Goal: Complete application form

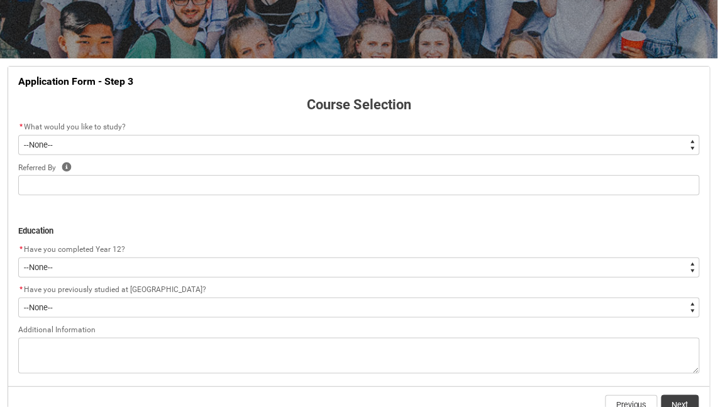
scroll to position [197, 0]
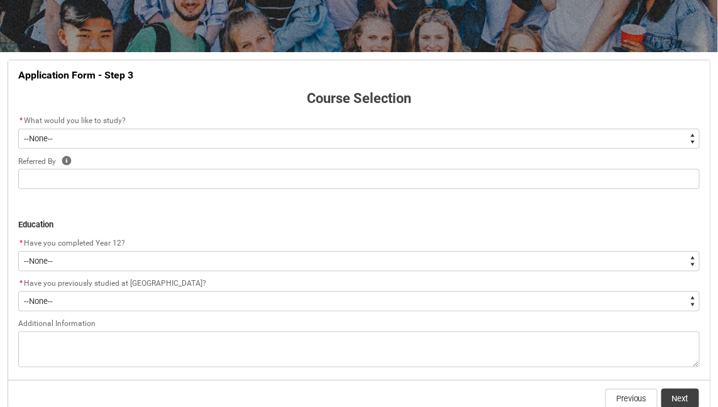
click at [531, 145] on select "--None-- Diploma Bachelor Post Graduate" at bounding box center [358, 139] width 681 height 20
type lightning-select "WhichDegree_Diploma"
click at [18, 129] on select "--None-- Diploma Bachelor Post Graduate" at bounding box center [358, 139] width 681 height 20
select select "WhichDegree_Diploma"
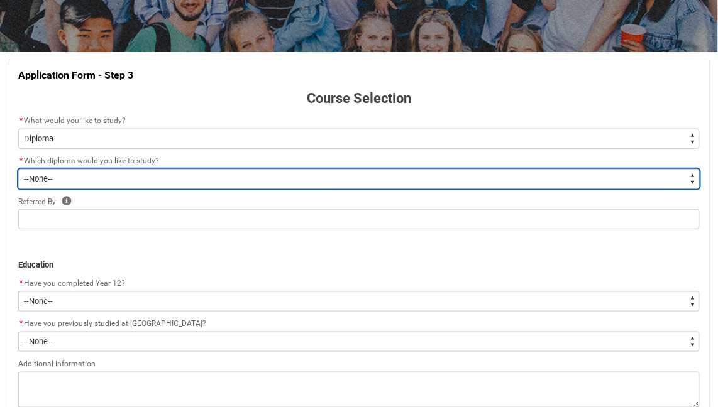
click at [222, 180] on select "--None-- Diploma of 2D Animation Diploma of Applied Business (Entertainment Man…" at bounding box center [358, 179] width 681 height 20
type lightning-select "ProgramChoice_Diploma.0015g00000jrDI8AAM"
click at [18, 169] on select "--None-- Diploma of 2D Animation Diploma of Applied Business (Entertainment Man…" at bounding box center [358, 179] width 681 height 20
select select "ProgramChoice_Diploma.0015g00000jrDI8AAM"
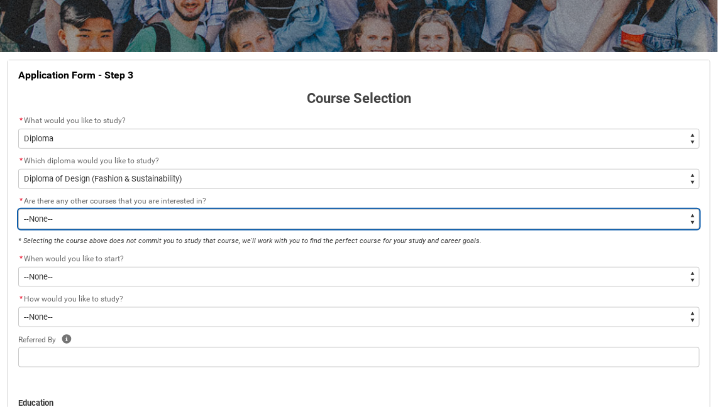
click at [316, 219] on select "--None-- Yes No" at bounding box center [358, 219] width 681 height 20
type lightning-select "Yes_TextChoice"
click at [18, 209] on select "--None-- Yes No" at bounding box center [358, 219] width 681 height 20
select select "Yes_TextChoice"
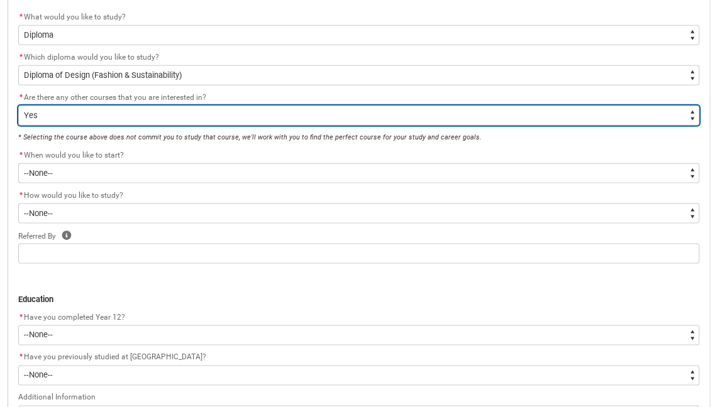
scroll to position [303, 0]
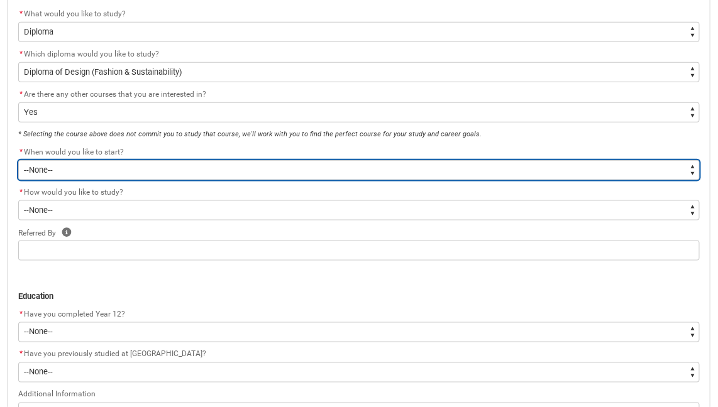
click at [161, 174] on select "--None-- Trimester 1 2026, starting [DATE]" at bounding box center [358, 170] width 681 height 20
type lightning-select "Starting_Term.a0pI70000004aTdIAI"
click at [18, 160] on select "--None-- Trimester 1 2026, starting [DATE]" at bounding box center [358, 170] width 681 height 20
select select "Starting_Term.a0pI70000004aTdIAI"
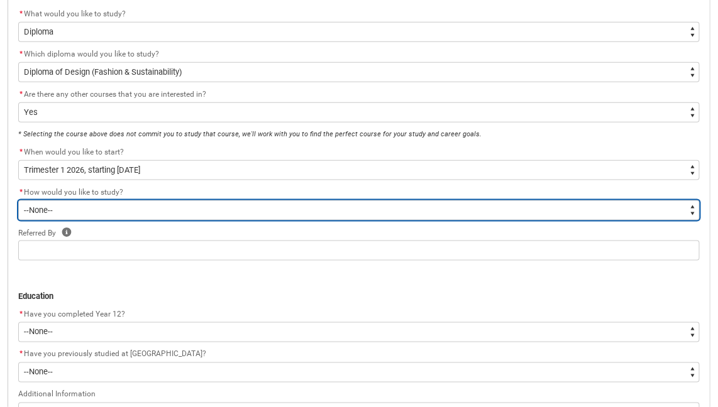
click at [156, 217] on select "--None-- On-campus Online" at bounding box center [358, 210] width 681 height 20
type lightning-select "WhichStudyMethod_Online"
click at [18, 200] on select "--None-- On-campus Online" at bounding box center [358, 210] width 681 height 20
select select "WhichStudyMethod_Online"
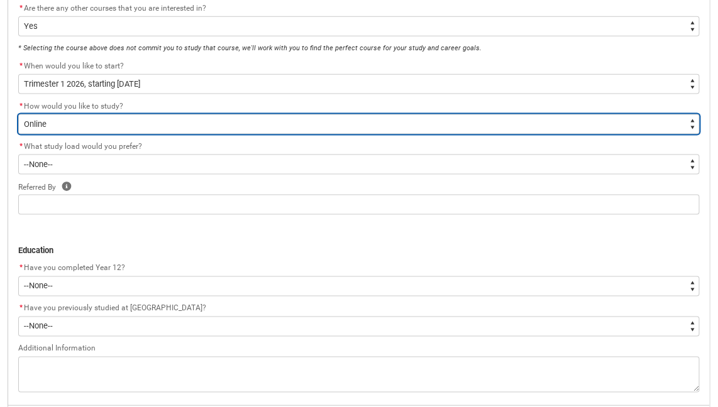
scroll to position [388, 0]
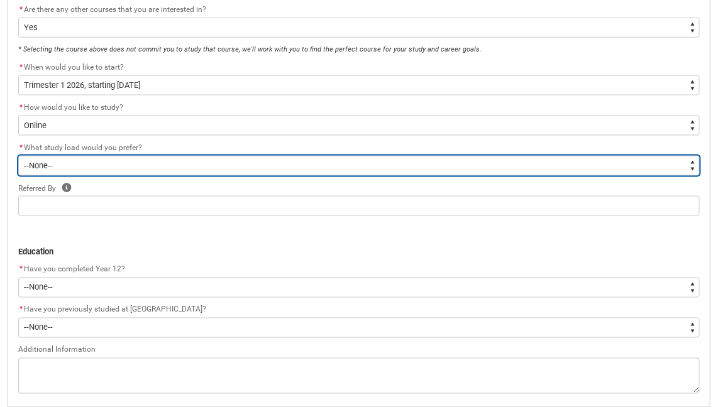
click at [165, 169] on select "--None-- Full-time Part-time" at bounding box center [358, 166] width 681 height 20
type lightning-select "WhichStudyLoad_PartTime"
click at [18, 156] on select "--None-- Full-time Part-time" at bounding box center [358, 166] width 681 height 20
select select "WhichStudyLoad_PartTime"
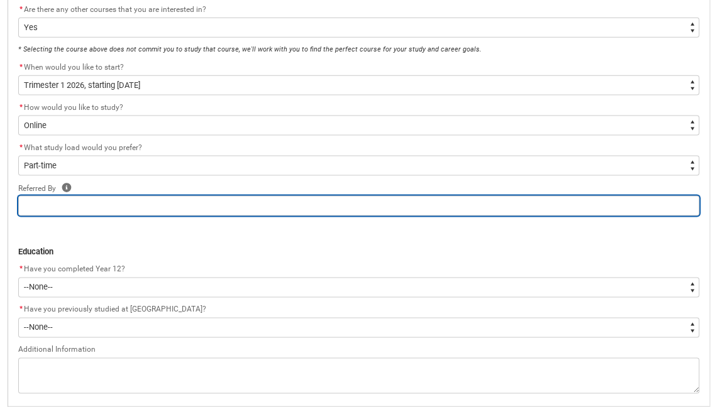
click at [112, 212] on input "REDU_Application_Form_for_Applicant flow" at bounding box center [358, 206] width 681 height 20
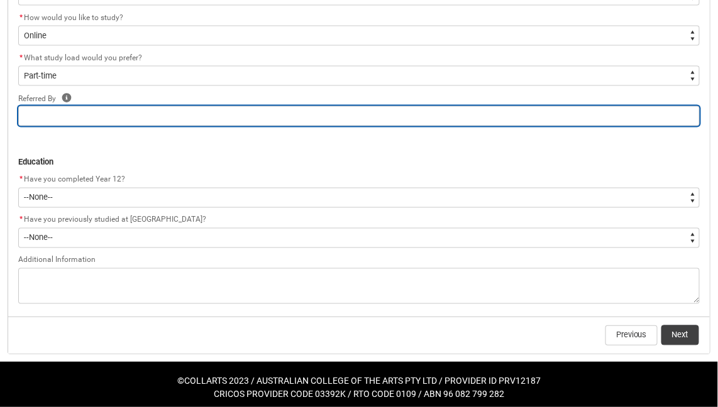
scroll to position [478, 0]
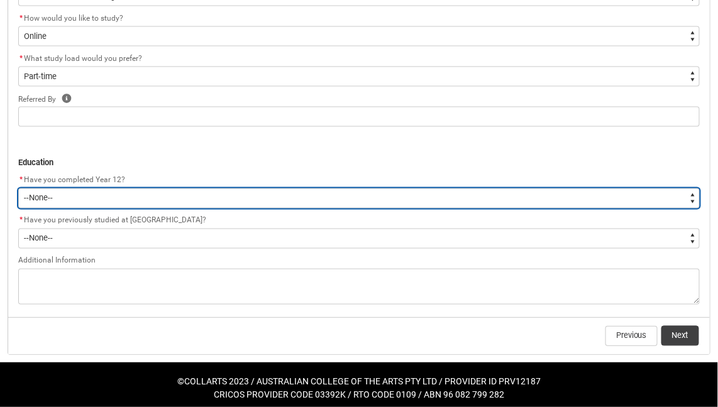
click at [119, 200] on select "--None-- Yes No Other" at bounding box center [358, 198] width 681 height 20
type lightning-select "Year_12_Completition.Yes"
click at [18, 188] on select "--None-- Yes No Other" at bounding box center [358, 198] width 681 height 20
select select "Year_12_Completition.Yes"
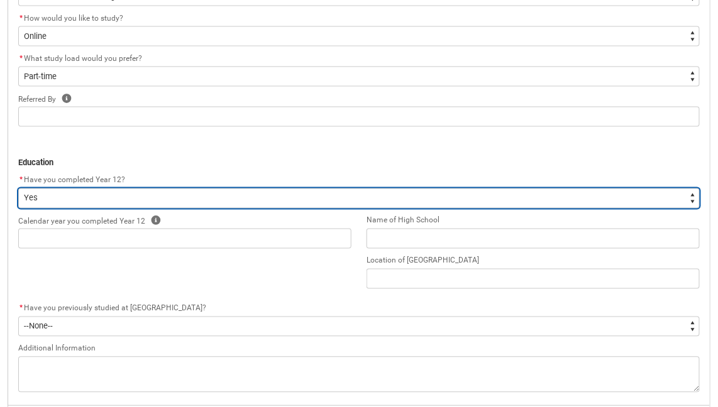
click at [259, 203] on select "--None-- Yes No Other" at bounding box center [358, 198] width 681 height 20
type lightning-select "Year_12_Completition.Other"
click at [18, 188] on select "--None-- Yes No Other" at bounding box center [358, 198] width 681 height 20
select select "Year_12_Completition.Other"
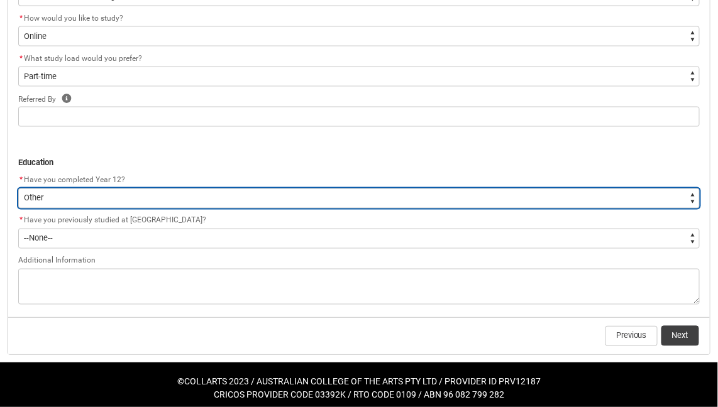
scroll to position [481, 0]
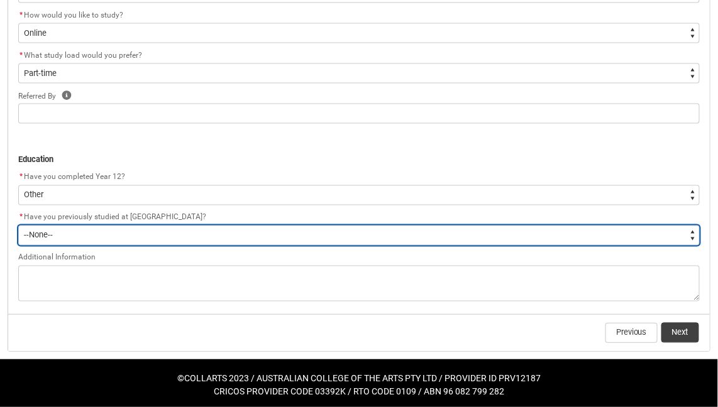
click at [195, 235] on select "--None-- Yes No" at bounding box center [358, 236] width 681 height 20
type lightning-select "[URL][DOMAIN_NAME]"
click at [18, 226] on select "--None-- Yes No" at bounding box center [358, 236] width 681 height 20
select select "[URL][DOMAIN_NAME]"
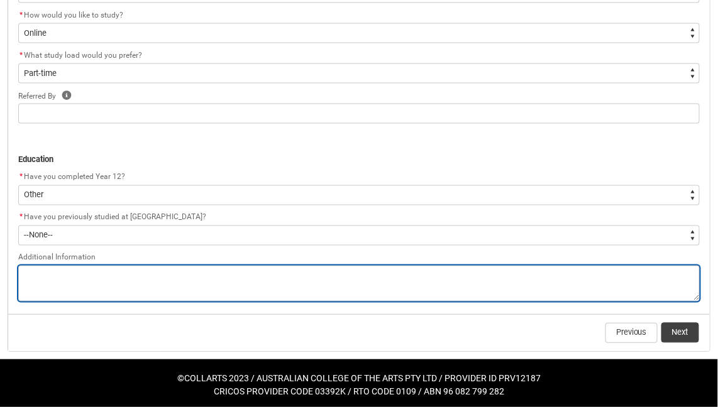
click at [180, 281] on textarea "REDU_Application_Form_for_Applicant flow" at bounding box center [358, 284] width 681 height 36
type lightning-textarea "I"
type textarea "I"
type lightning-textarea "I"
type textarea "I"
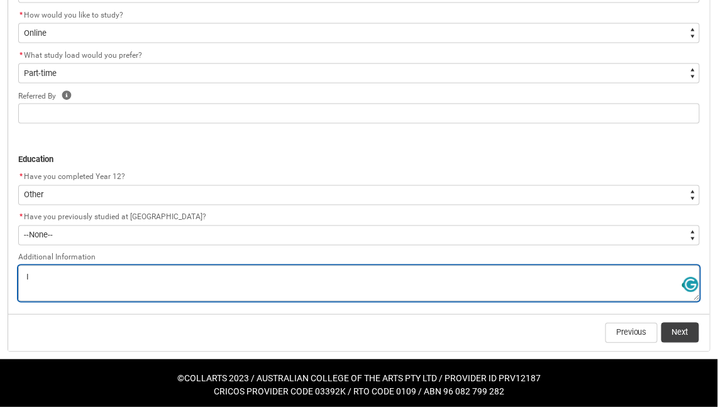
type lightning-textarea "I h"
type textarea "I h"
type lightning-textarea "I ha"
type textarea "I ha"
type lightning-textarea "I hav"
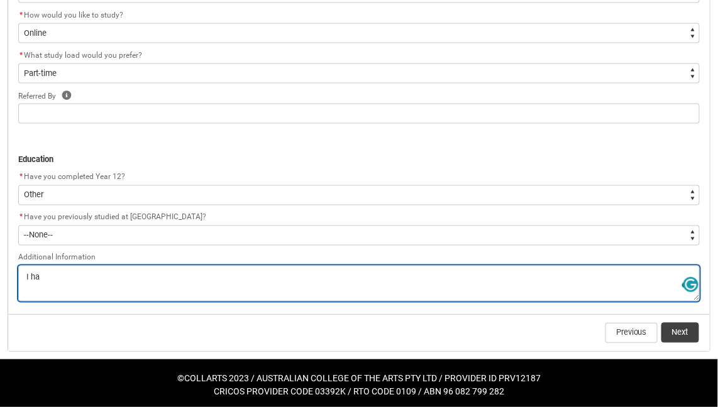
type textarea "I hav"
type lightning-textarea "I have"
type textarea "I have"
type lightning-textarea "I have"
type textarea "I have"
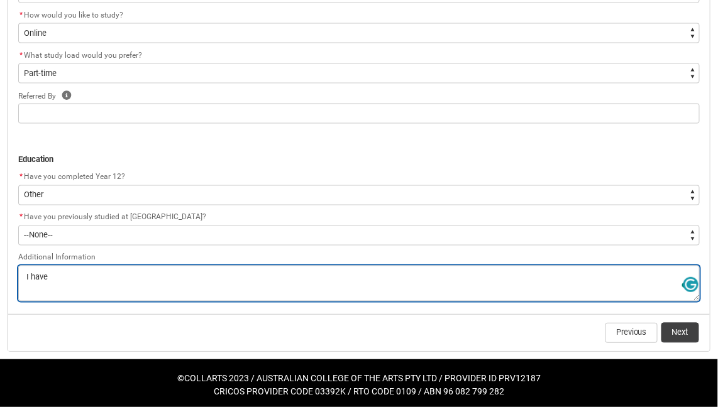
type lightning-textarea "I have a"
type textarea "I have a"
type lightning-textarea "I have a"
type textarea "I have a"
type lightning-textarea "I have a c"
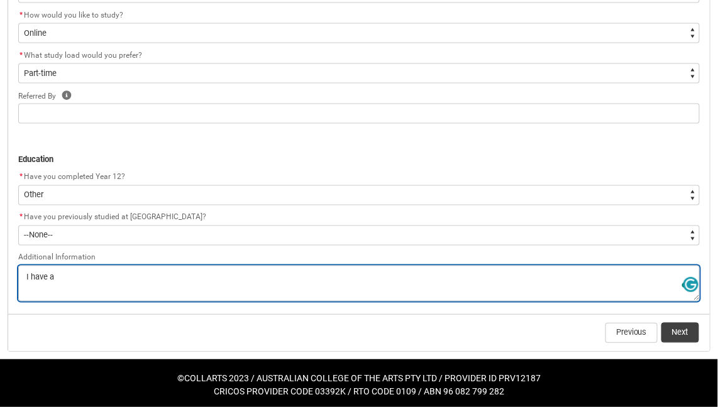
type textarea "I have a c"
type lightning-textarea "I have a ce"
type textarea "I have a ce"
type lightning-textarea "I have a cer"
type textarea "I have a cer"
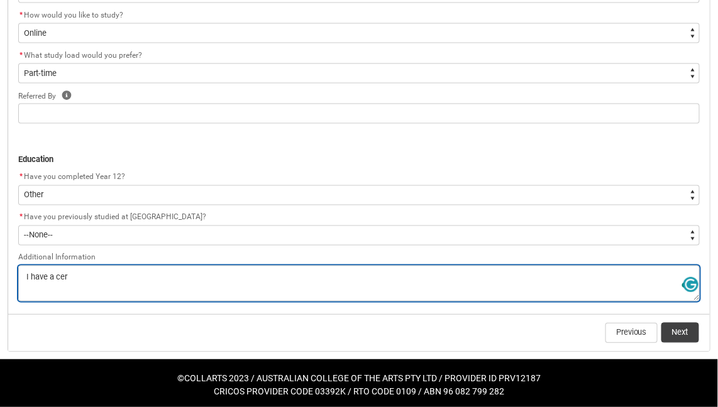
type lightning-textarea "I have a cert"
type textarea "I have a cert"
type lightning-textarea "I have a cert"
type textarea "I have a cert"
type lightning-textarea "I have a cert 3"
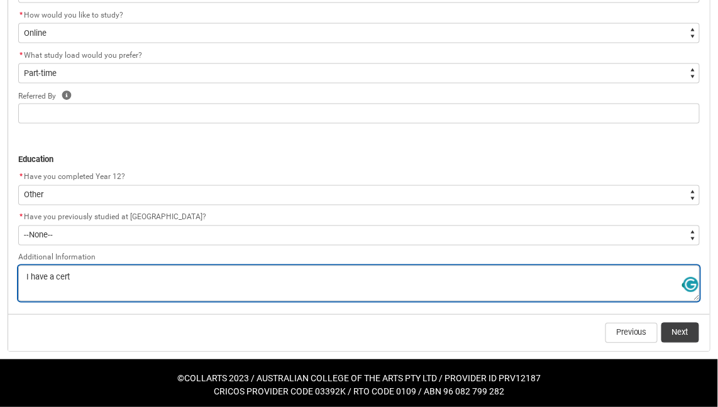
type textarea "I have a cert 3"
type lightning-textarea "I have a cert 3"
type textarea "I have a cert 3"
type lightning-textarea "I have a cert 3 i"
type textarea "I have a cert 3 i"
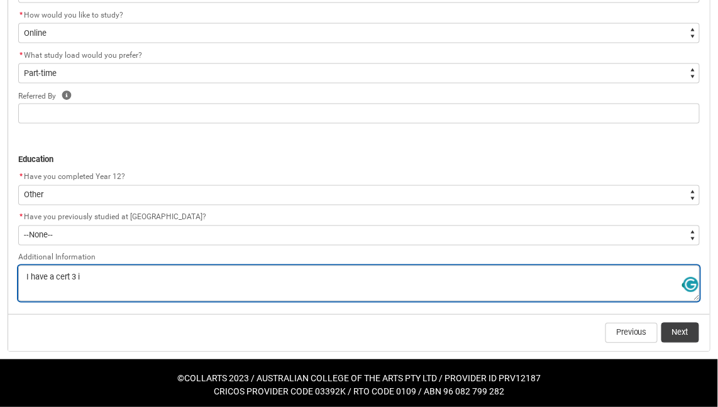
type lightning-textarea "I have a cert 3 in"
type textarea "I have a cert 3 in"
type lightning-textarea "I have a cert 3 in"
type textarea "I have a cert 3 in"
type lightning-textarea "I have a cert 3 in A"
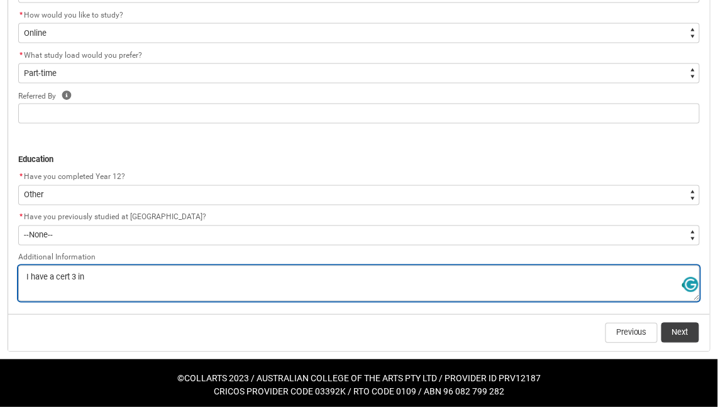
type textarea "I have a cert 3 in A"
type lightning-textarea "I have a cert 3 in Al"
type textarea "I have a cert 3 in Al"
type lightning-textarea "I have a cert 3 in All"
type textarea "I have a cert 3 in All"
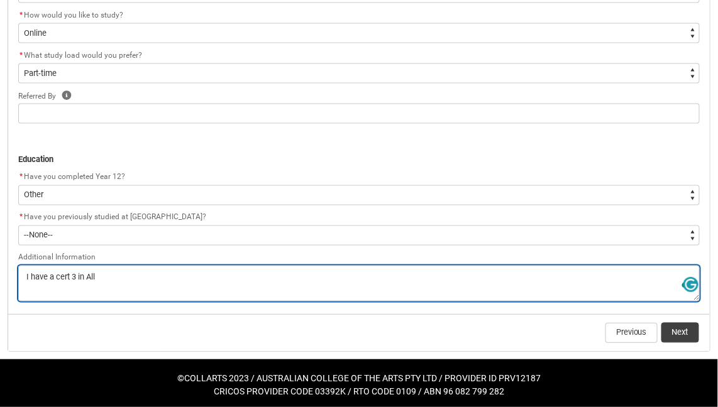
type lightning-textarea "I have a cert 3 in [MEDICAL_DATA]"
type textarea "I have a cert 3 in [MEDICAL_DATA]"
type lightning-textarea "I have a cert 3 in Allie"
type textarea "I have a cert 3 in Allie"
type lightning-textarea "I have a cert 3 in Allied"
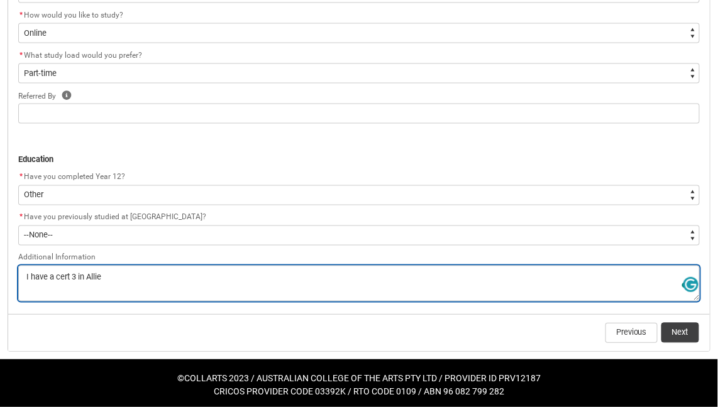
type textarea "I have a cert 3 in Allied"
type lightning-textarea "I have a cert 3 in Allied"
type textarea "I have a cert 3 in Allied"
type lightning-textarea "I have a cert 3 in Allied h"
type textarea "I have a cert 3 in Allied h"
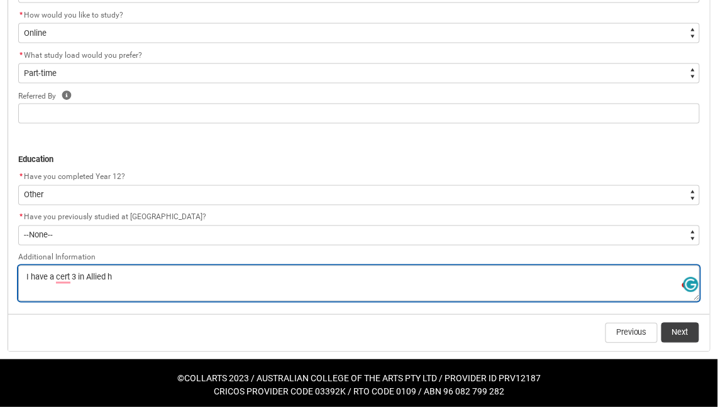
type lightning-textarea "I have a cert 3 in Allied he"
type textarea "I have a cert 3 in Allied he"
type lightning-textarea "I have a cert 3 in Allied hea"
type textarea "I have a cert 3 in Allied hea"
type lightning-textarea "I have a cert 3 in Allied heal"
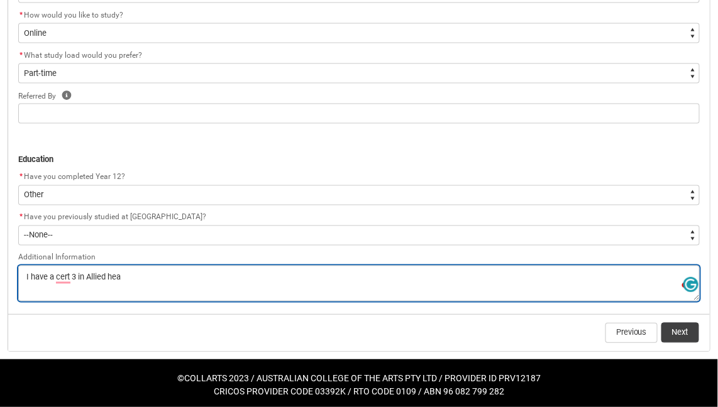
type textarea "I have a cert 3 in Allied heal"
type lightning-textarea "I have a cert 3 in Allied healt"
type textarea "I have a cert 3 in Allied healt"
type lightning-textarea "I have a cert 3 in Allied health"
type textarea "I have a cert 3 in Allied health"
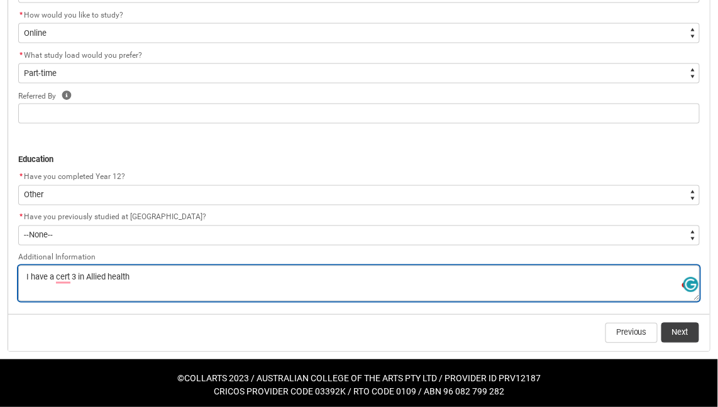
type lightning-textarea "I have a cert 3 in Allied health"
type textarea "I have a cert 3 in Allied health"
type lightning-textarea "I have a cert 3 in Allied health a"
type textarea "I have a cert 3 in Allied health a"
type lightning-textarea "I have a cert 3 in Allied health as"
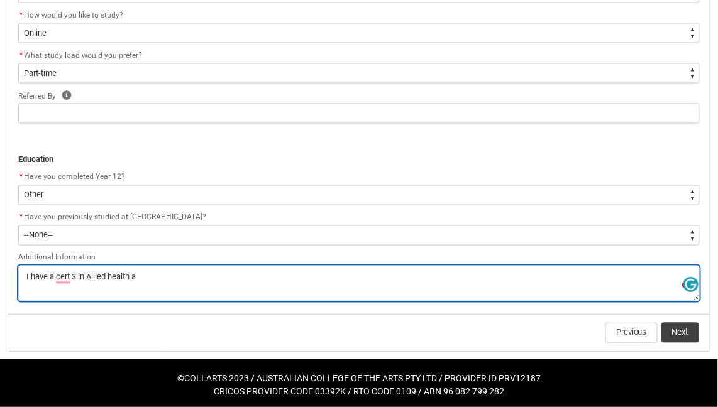
type textarea "I have a cert 3 in Allied health as"
type lightning-textarea "I have a cert 3 in Allied health ass"
type textarea "I have a cert 3 in Allied health ass"
type lightning-textarea "I have a cert 3 in Allied health assi"
type textarea "I have a cert 3 in Allied health assi"
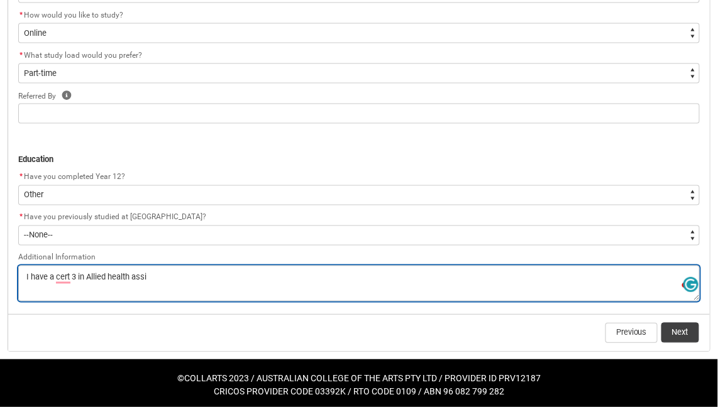
type lightning-textarea "I have a cert 3 in Allied health assis"
type textarea "I have a cert 3 in Allied health assis"
type lightning-textarea "I have a cert 3 in Allied health assist"
type textarea "I have a cert 3 in Allied health assist"
type lightning-textarea "I have a cert 3 in Allied health assista"
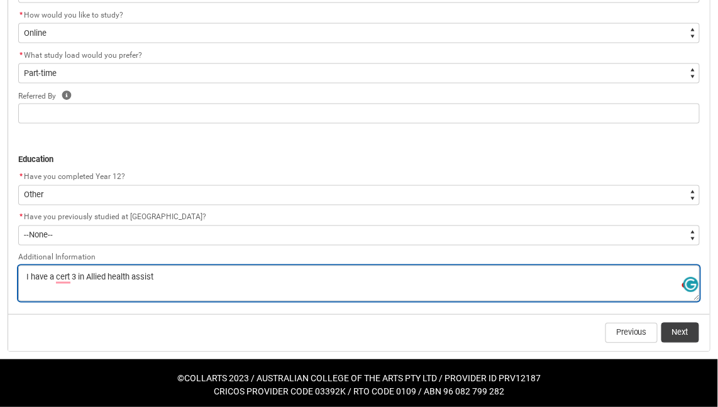
type textarea "I have a cert 3 in Allied health assista"
type lightning-textarea "I have a cert 3 in Allied health assistan"
type textarea "I have a cert 3 in Allied health assistan"
type lightning-textarea "I have a cert 3 in Allied health assistant"
type textarea "I have a cert 3 in Allied health assistant"
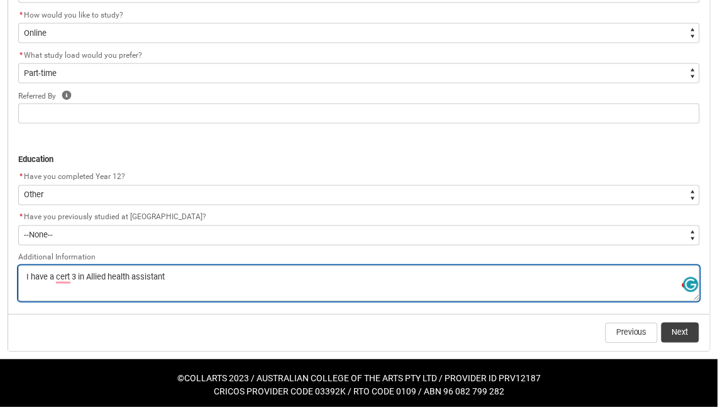
type lightning-textarea "I have a cert 3 in Allied health assistants"
type textarea "I have a cert 3 in Allied health assistants"
type lightning-textarea "I have a cert 3 in Allied health assistant"
type textarea "I have a cert 3 in Allied health assistant"
type lightning-textarea "I have a cert 3 in Allied health assistan"
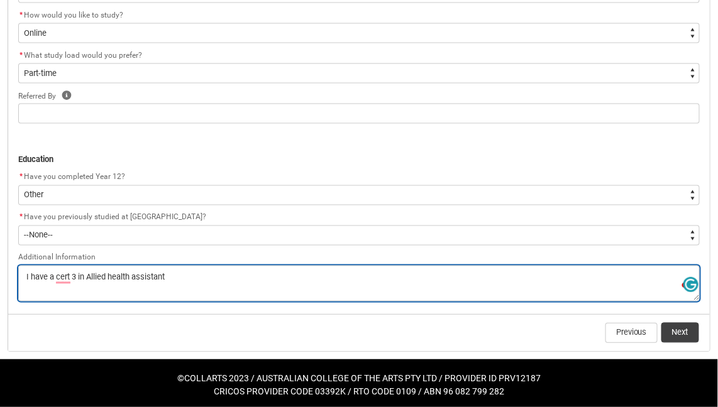
type textarea "I have a cert 3 in Allied health assistan"
type lightning-textarea "I have a cert 3 in Allied health assistanc"
type textarea "I have a cert 3 in Allied health assistanc"
type lightning-textarea "I have a cert 3 in Allied health assistance"
type textarea "I have a cert 3 in Allied health assistance"
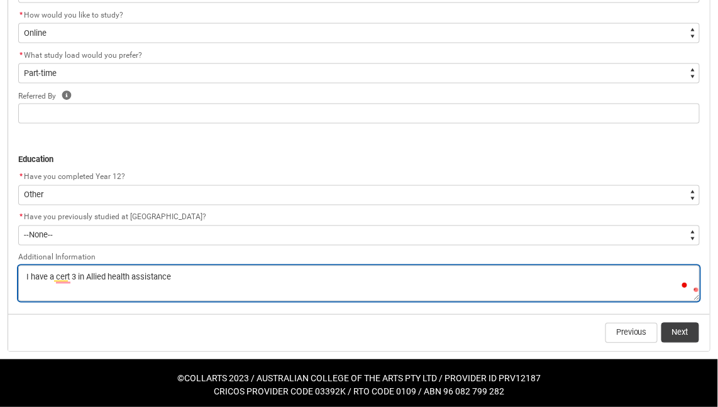
type lightning-textarea "I have a cert 3 in Allied health assistance"
type textarea "I have a cert 3 in Allied health assistance"
click at [126, 278] on textarea "To enrich screen reader interactions, please activate Accessibility in Grammarl…" at bounding box center [358, 284] width 681 height 36
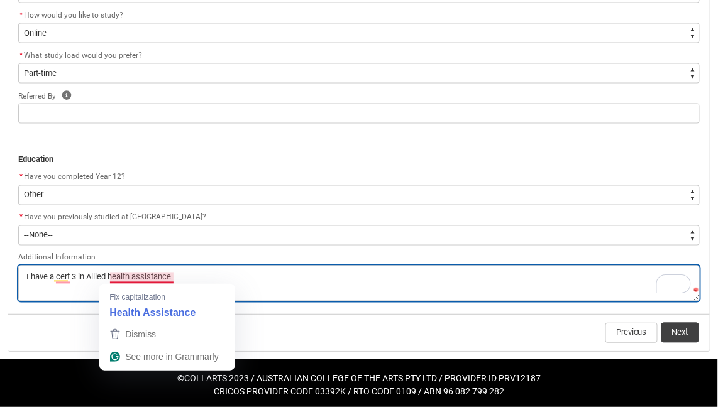
click at [141, 278] on textarea "To enrich screen reader interactions, please activate Accessibility in Grammarl…" at bounding box center [358, 284] width 681 height 36
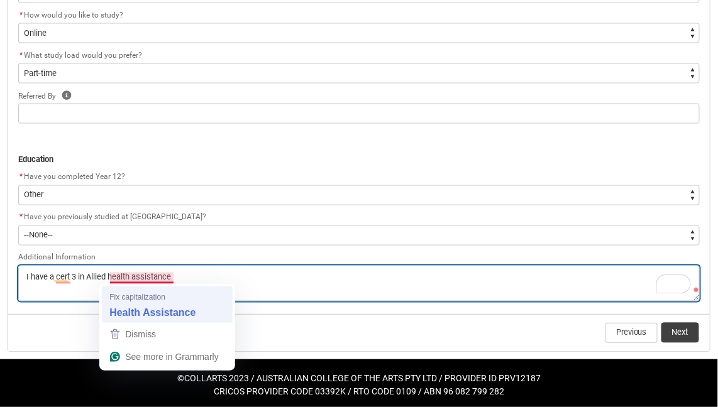
type lightning-textarea "I have a cert 3 in Allied Health Assistance"
type textarea "I have a cert 3 in Allied health assistance"
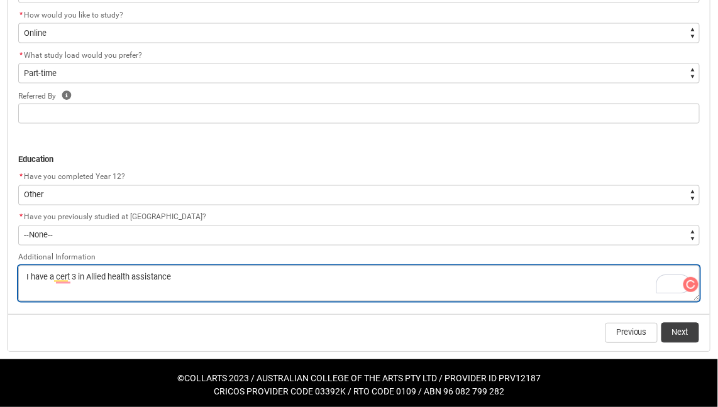
type lightning-textarea "I have a cert 3 in Allied health assistance"
type textarea "I have a cert 3 in Allied health assistance"
type lightning-textarea "I have a cert 3 in Allied health assistance,"
type textarea "I have a cert 3 in Allied health assistance,"
type lightning-textarea "I have a cert 3 in Allied health assistance,"
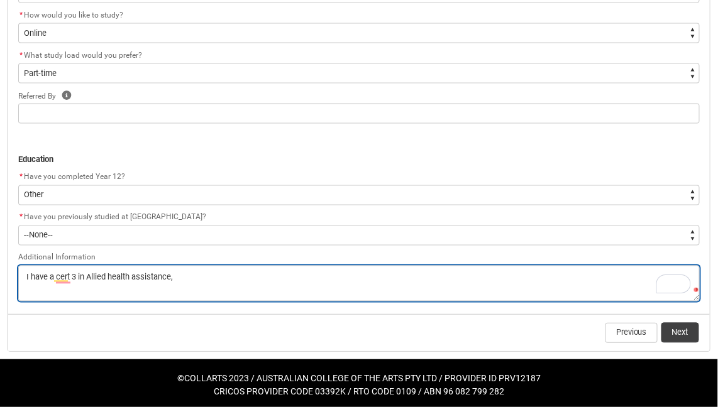
type textarea "I have a cert 3 in Allied health assistance,"
type lightning-textarea "I have a cert 3 in Allied health assistance, I"
type textarea "I have a cert 3 in Allied health assistance, I"
type lightning-textarea "I have a cert 3 in Allied health assistance, I"
type textarea "I have a cert 3 in Allied health assistance, I"
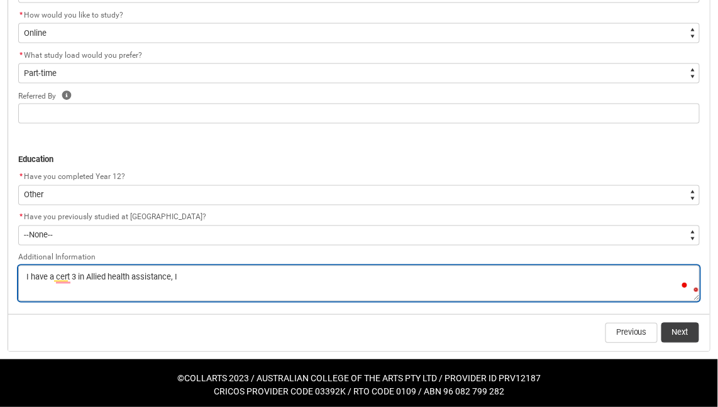
type lightning-textarea "I have a cert 3 in Allied health assistance, I h"
type textarea "I have a cert 3 in Allied health assistance, I h"
type lightning-textarea "I have a cert 3 in Allied health assistance, I ha"
type textarea "I have a cert 3 in Allied health assistance, I ha"
type lightning-textarea "I have a cert 3 in Allied health assistance, I hav"
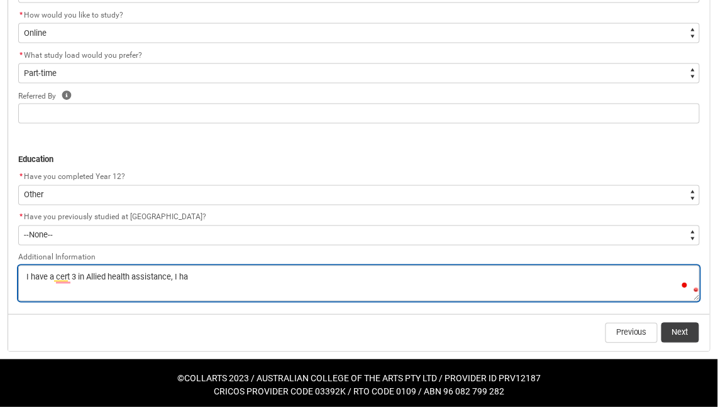
type textarea "I have a cert 3 in Allied health assistance, I hav"
type lightning-textarea "I have a cert 3 in Allied health assistance, I have"
type textarea "I have a cert 3 in Allied health assistance, I have"
type lightning-textarea "I have a cert 3 in Allied health assistance, I have"
type textarea "I have a cert 3 in Allied health assistance, I have"
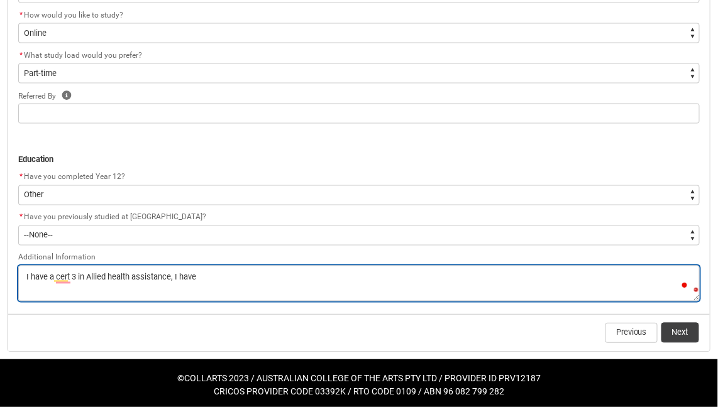
type lightning-textarea "I have a cert 3 in Allied health assistance, I have w"
type textarea "I have a cert 3 in Allied health assistance, I have w"
type lightning-textarea "I have a cert 3 in Allied health assistance, I have wo"
type textarea "I have a cert 3 in Allied health assistance, I have wo"
type lightning-textarea "I have a cert 3 in Allied health assistance, I have wor"
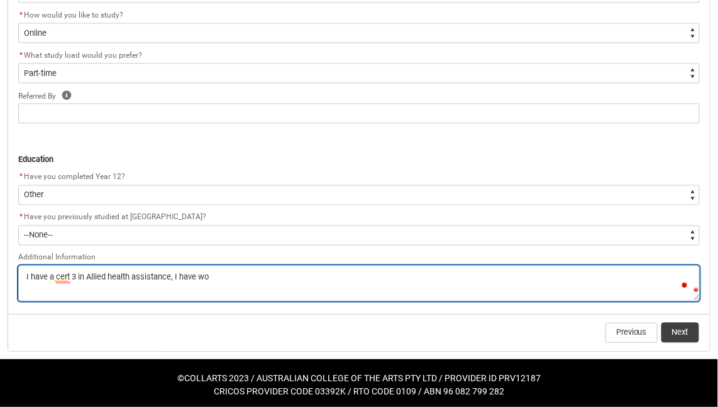
type textarea "I have a cert 3 in Allied health assistance, I have wor"
type lightning-textarea "I have a cert 3 in Allied health assistance, I have work"
type textarea "I have a cert 3 in Allied health assistance, I have work"
type lightning-textarea "I have a cert 3 in Allied health assistance, I have worke"
type textarea "I have a cert 3 in Allied health assistance, I have worke"
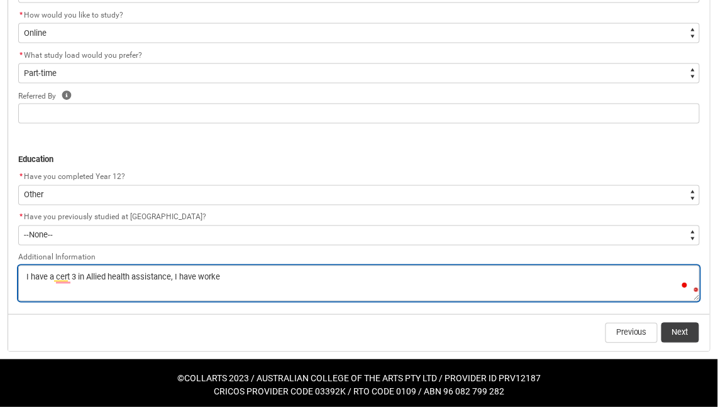
type lightning-textarea "I have a cert 3 in Allied health assistance, I have worked"
type textarea "I have a cert 3 in Allied health assistance, I have worked"
type lightning-textarea "I have a cert 3 in Allied health assistance, I have worked"
type textarea "I have a cert 3 in Allied health assistance, I have worked"
type lightning-textarea "I have a cert 3 in Allied health assistance, I have worked i"
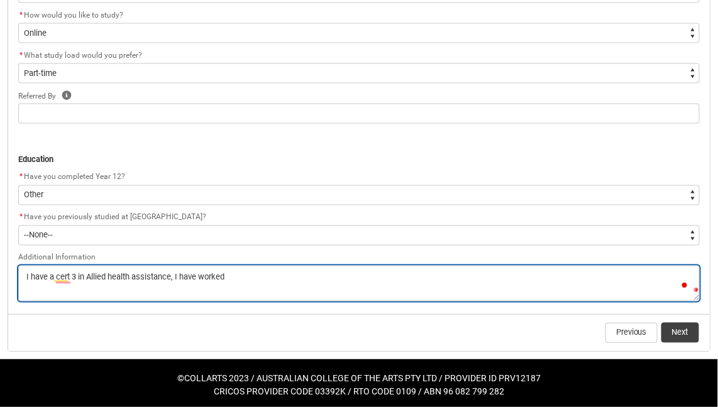
type textarea "I have a cert 3 in Allied health assistance, I have worked i"
type lightning-textarea "I have a cert 3 in Allied health assistance, I have worked in"
type textarea "I have a cert 3 in Allied health assistance, I have worked in"
type lightning-textarea "I have a cert 3 in Allied health assistance, I have worked in"
type textarea "I have a cert 3 in Allied health assistance, I have worked in"
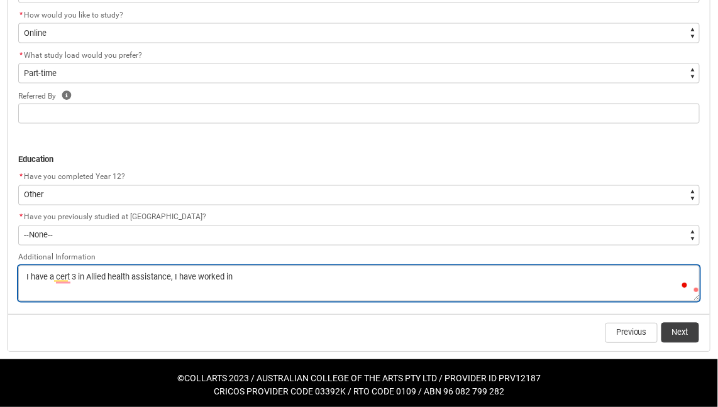
type lightning-textarea "I have a cert 3 in Allied health assistance, I have worked in a"
type textarea "I have a cert 3 in Allied health assistance, I have worked in a"
type lightning-textarea "I have a cert 3 in Allied health assistance, I have worked in ar"
type textarea "I have a cert 3 in Allied health assistance, I have worked in ar"
type lightning-textarea "I have a cert 3 in Allied health assistance, I have worked in art"
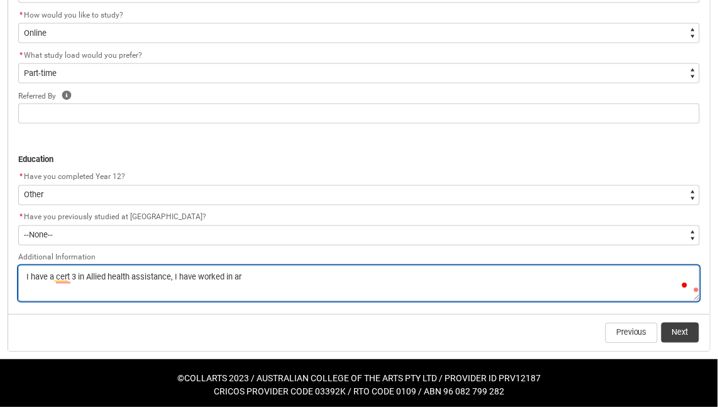
type textarea "I have a cert 3 in Allied health assistance, I have worked in art"
type lightning-textarea "I have a cert 3 in Allied health assistance, I have worked in art"
type textarea "I have a cert 3 in Allied health assistance, I have worked in art"
type lightning-textarea "I have a cert 3 in Allied health assistance, I have worked in art t"
type textarea "I have a cert 3 in Allied health assistance, I have worked in art t"
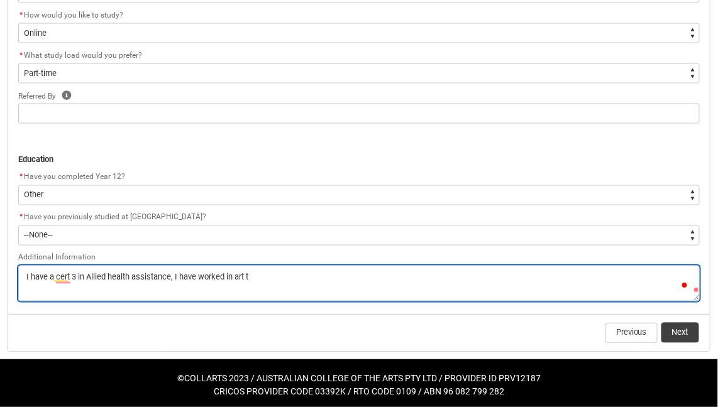
type lightning-textarea "I have a cert 3 in Allied health assistance, I have worked in art th"
type textarea "I have a cert 3 in Allied health assistance, I have worked in art th"
type lightning-textarea "I have a cert 3 in Allied health assistance, I have worked in art the"
type textarea "I have a cert 3 in Allied health assistance, I have worked in art the"
type lightning-textarea "I have a cert 3 in Allied health assistance, I have worked in art ther"
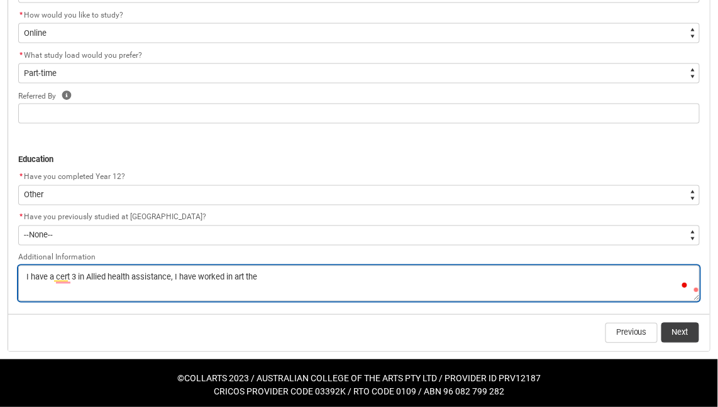
type textarea "I have a cert 3 in Allied health assistance, I have worked in art ther"
type lightning-textarea "I have a cert 3 in Allied health assistance, I have worked in art thera"
type textarea "I have a cert 3 in Allied health assistance, I have worked in art thera"
type lightning-textarea "I have a cert 3 in Allied health assistance, I have worked in art therap"
type textarea "I have a cert 3 in Allied health assistance, I have worked in art therap"
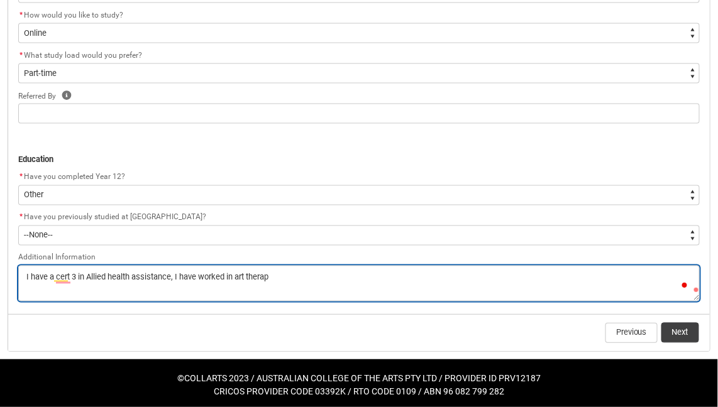
type lightning-textarea "I have a cert 3 in Allied health assistance, I have worked in [MEDICAL_DATA]"
type textarea "I have a cert 3 in Allied health assistance, I have worked in [MEDICAL_DATA]"
type lightning-textarea "I have a cert 3 in Allied health assistance, I have worked in [MEDICAL_DATA]"
type textarea "I have a cert 3 in Allied health assistance, I have worked in [MEDICAL_DATA]"
type lightning-textarea "I have a cert 3 in Allied health assistance, I have worked in [MEDICAL_DATA] b"
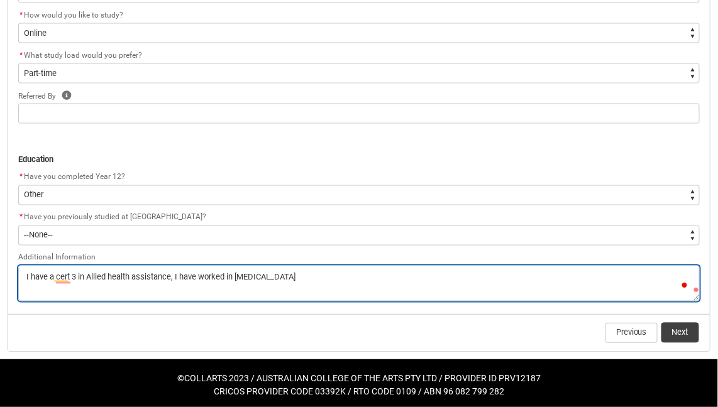
type textarea "I have a cert 3 in Allied health assistance, I have worked in [MEDICAL_DATA] b"
type lightning-textarea "I have a cert 3 in Allied health assistance, I have worked in [MEDICAL_DATA] bu"
type textarea "I have a cert 3 in Allied health assistance, I have worked in [MEDICAL_DATA] bu"
type lightning-textarea "I have a cert 3 in Allied health assistance, I have worked in [MEDICAL_DATA] but"
type textarea "I have a cert 3 in Allied health assistance, I have worked in [MEDICAL_DATA] but"
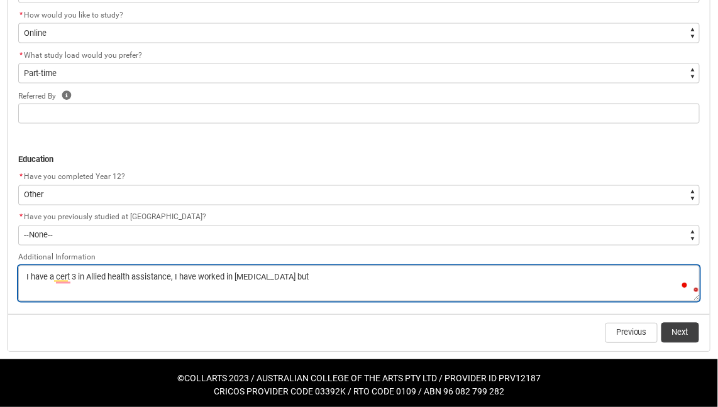
type lightning-textarea "I have a cert 3 in Allied health assistance, I have worked in [MEDICAL_DATA] but"
type textarea "I have a cert 3 in Allied health assistance, I have worked in [MEDICAL_DATA] but"
type lightning-textarea "I have a cert 3 in Allied health assistance, I have worked in [MEDICAL_DATA] bu…"
type textarea "I have a cert 3 in Allied health assistance, I have worked in [MEDICAL_DATA] bu…"
type lightning-textarea "I have a cert 3 in Allied health assistance, I have worked in [MEDICAL_DATA] bu…"
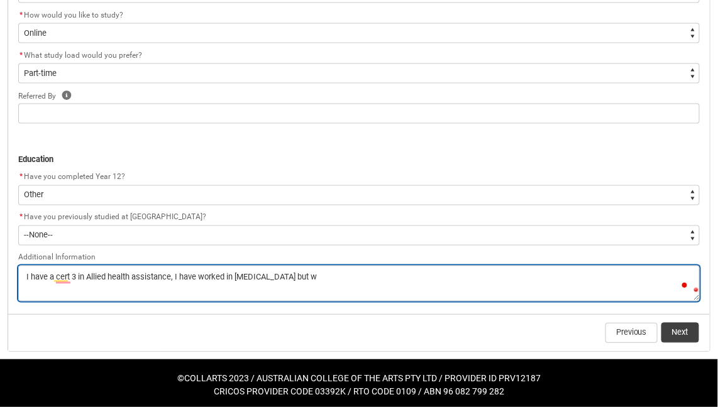
type textarea "I have a cert 3 in Allied health assistance, I have worked in [MEDICAL_DATA] bu…"
type lightning-textarea "I have a cert 3 in Allied health assistance, I have worked in [MEDICAL_DATA] bu…"
type textarea "I have a cert 3 in Allied health assistance, I have worked in [MEDICAL_DATA] bu…"
type lightning-textarea "I have a cert 3 in Allied health assistance, I have worked in [MEDICAL_DATA] bu…"
type textarea "I have a cert 3 in Allied health assistance, I have worked in [MEDICAL_DATA] bu…"
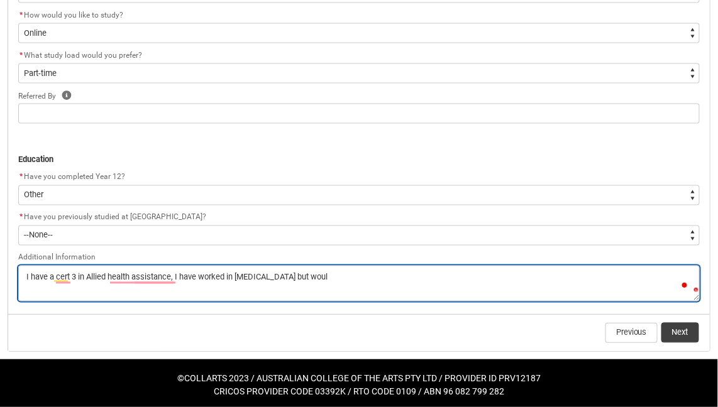
type lightning-textarea "I have a cert 3 in Allied health assistance, I have worked in [MEDICAL_DATA] bu…"
type textarea "I have a cert 3 in Allied health assistance, I have worked in [MEDICAL_DATA] bu…"
type lightning-textarea "I have a cert 3 in Allied health assistance, I have worked in [MEDICAL_DATA] bu…"
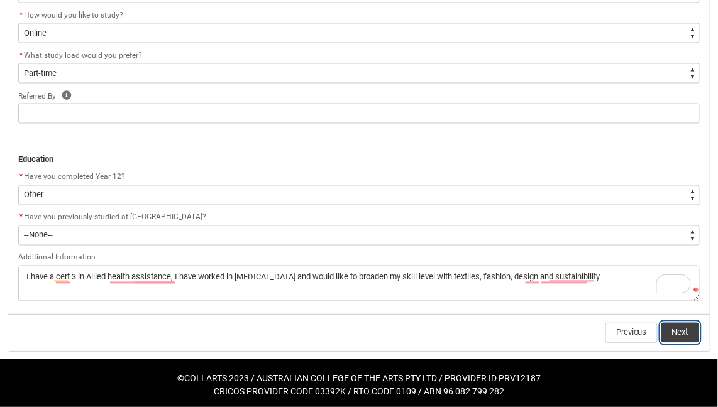
click at [685, 330] on button "Next" at bounding box center [680, 333] width 38 height 20
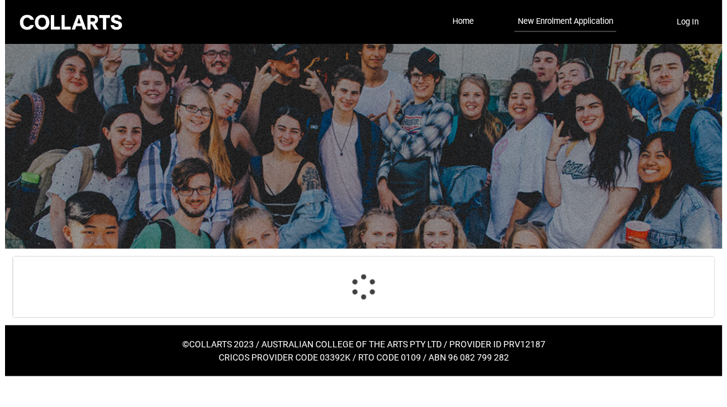
scroll to position [0, 0]
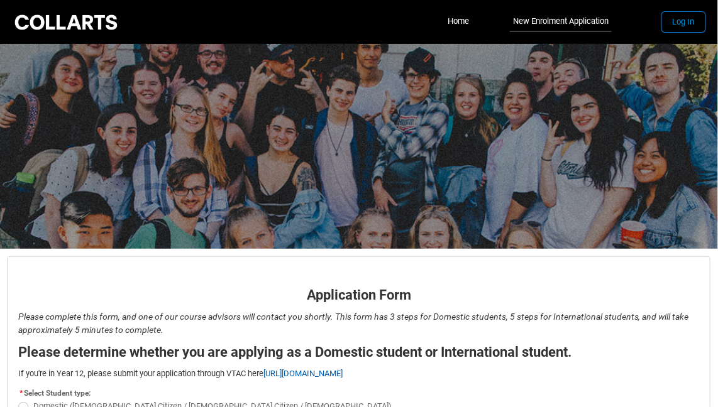
click at [686, 30] on button "Log In" at bounding box center [683, 22] width 43 height 20
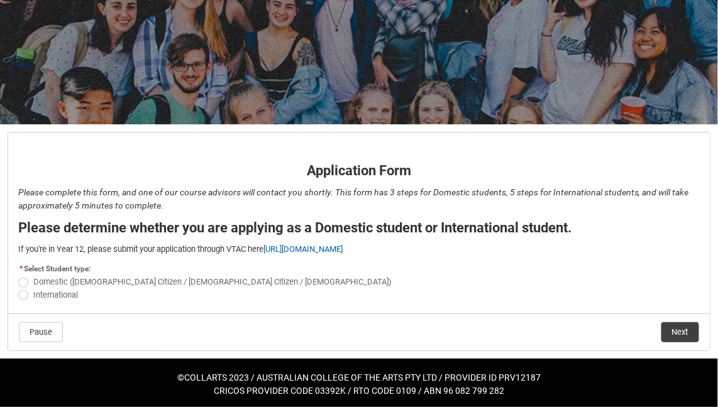
click at [25, 280] on span "REDU_Application_Form_for_Applicant flow" at bounding box center [23, 283] width 10 height 10
click at [18, 276] on input "Domestic (Australian Citizen / New Zealand Citizen / Permanent Resident)" at bounding box center [18, 275] width 1 height 1
radio input "true"
click at [684, 334] on button "Next" at bounding box center [680, 332] width 38 height 20
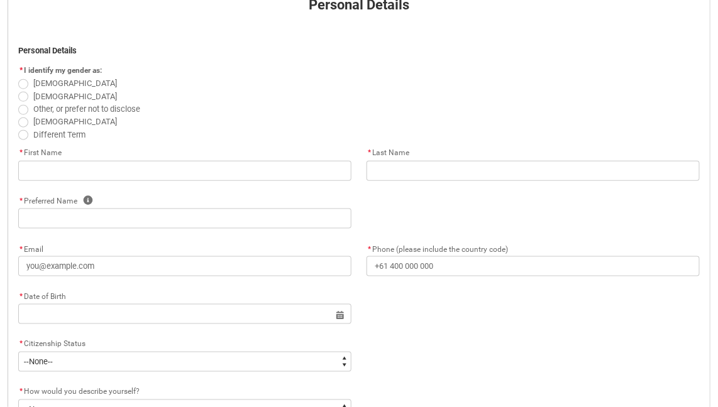
scroll to position [292, 0]
click at [26, 82] on span "REDU_Application_Form_for_Applicant flow" at bounding box center [23, 82] width 10 height 10
click at [18, 75] on input "Female" at bounding box center [18, 75] width 1 height 1
radio input "true"
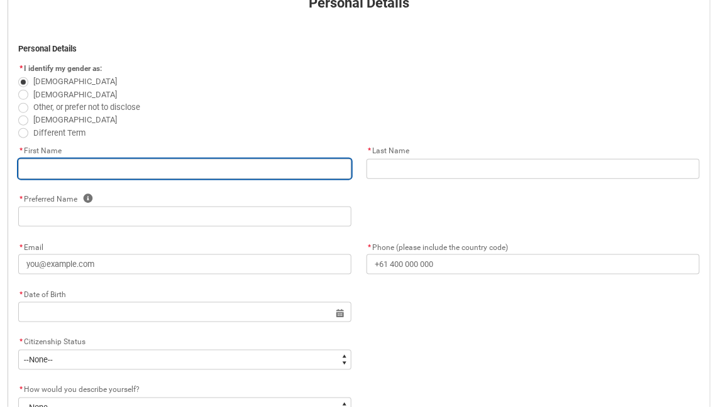
click at [250, 167] on input "REDU_Application_Form_for_Applicant flow" at bounding box center [184, 169] width 333 height 20
type lightning-primitive-input-simple "Dee Smit"
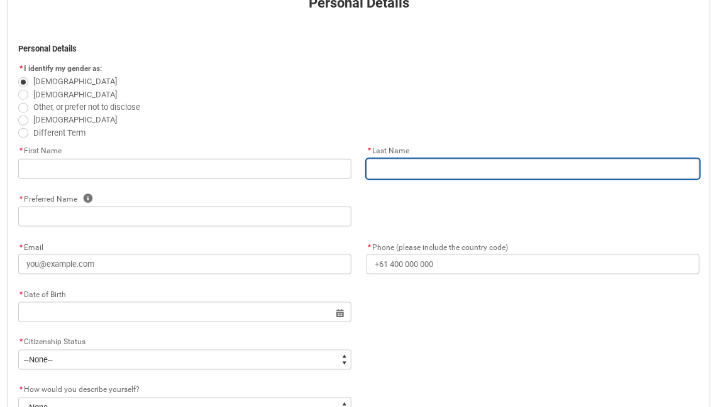
type lightning-primitive-input-simple "Slabber"
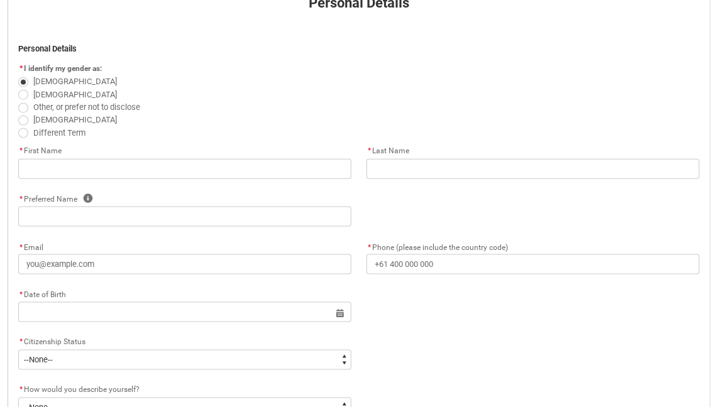
type lightning-primitive-input-simple "Dee Smit"
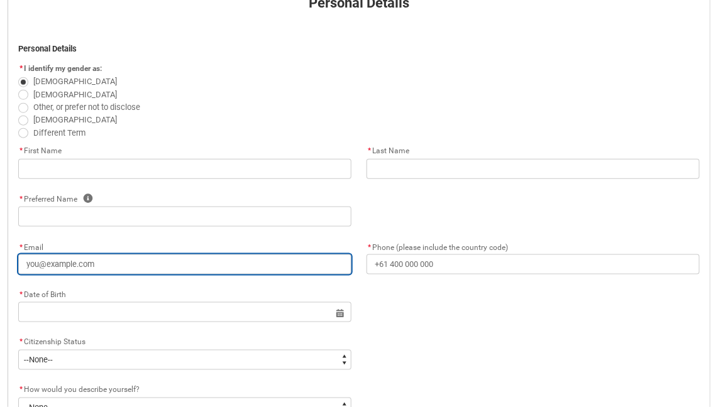
type lightning-primitive-input-simple "danellslabber@gmail.com"
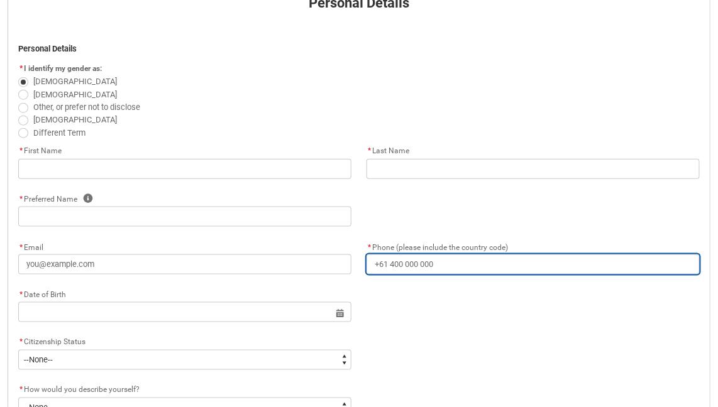
type lightning-primitive-input-simple "+61422294691"
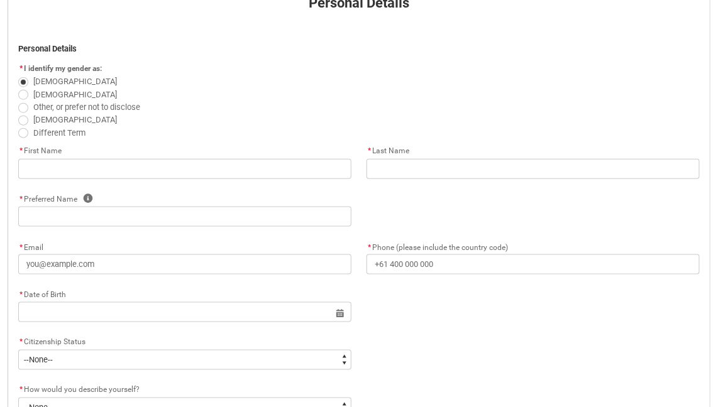
type lightning-primitive-input-simple "10 Jensen Cres"
type lightning-primitive-input-simple "Wodonga"
type lightning-primitive-input-simple "3690"
type lightning-primitive-input-simple "VIC"
type lightning-select "Country_Choice.1101"
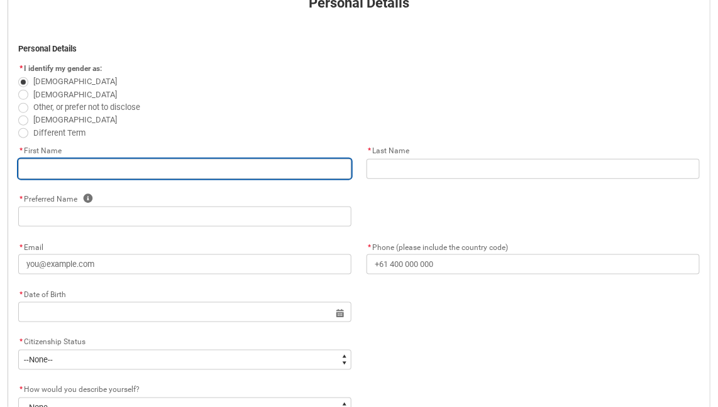
type input "Dee Smit"
type input "Slabber"
type input "Dee Smit"
type input "danellslabber@gmail.com"
type input "+61422294691"
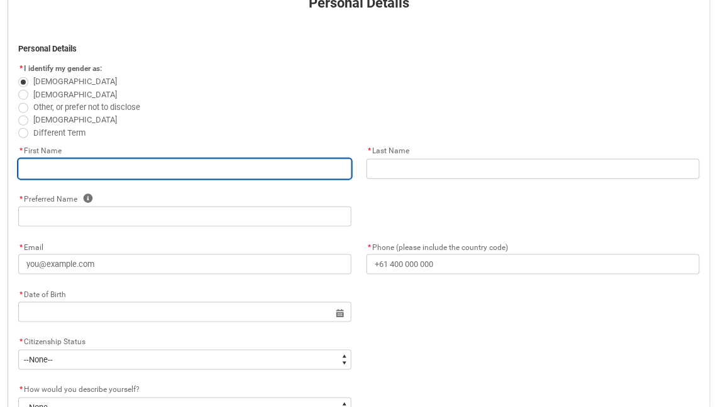
type input "10 Jensen Cres"
type input "Wodonga"
type input "3690"
type input "VIC"
select select "Country_Choice.1101"
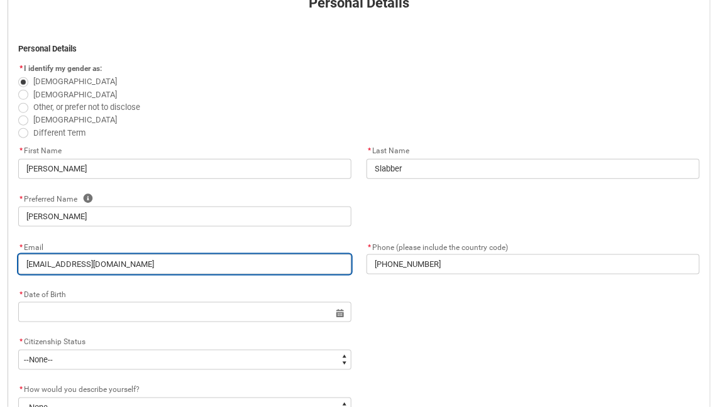
click at [278, 265] on input "danellslabber@gmail.com" at bounding box center [184, 264] width 333 height 20
type lightning-primitive-input-simple "danellslabber@gmail.co"
type input "danellslabber@gmail.co"
type lightning-primitive-input-simple "danellslabber@gmail.c"
type input "danellslabber@gmail.c"
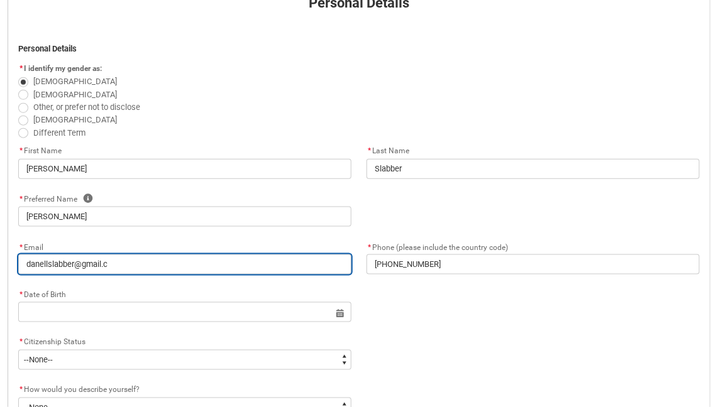
type lightning-primitive-input-simple "danellslabber@gmail."
type input "danellslabber@gmail."
type lightning-primitive-input-simple "danellslabber@gmail"
type input "danellslabber@gmail"
type lightning-primitive-input-simple "danellslabber@gmai"
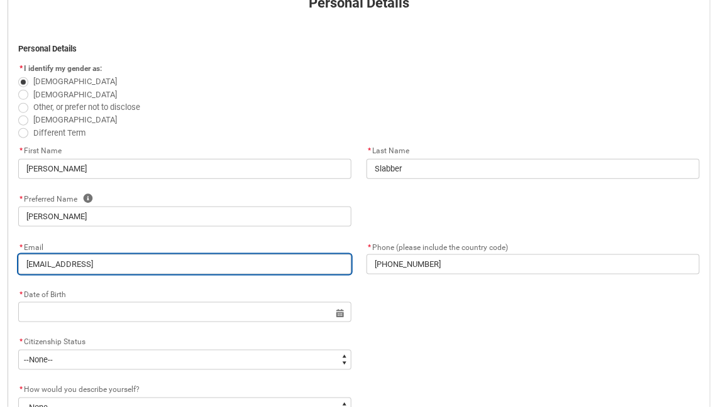
type input "danellslabber@gmai"
type lightning-primitive-input-simple "danellslabber@gma"
type input "danellslabber@gma"
type lightning-primitive-input-simple "danellslabber@gm"
type input "danellslabber@gm"
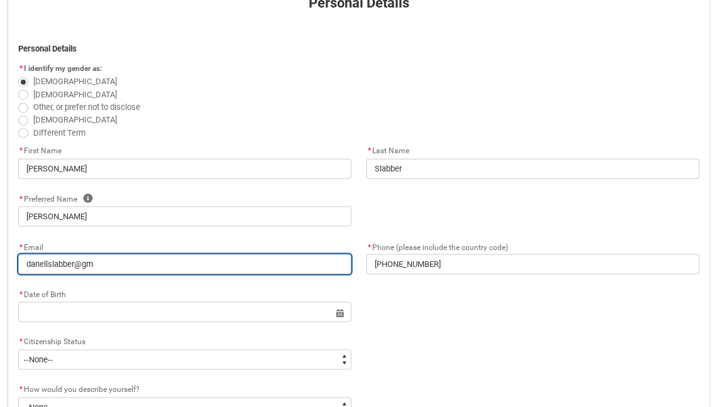
type lightning-primitive-input-simple "danellslabber@g"
type input "danellslabber@g"
type lightning-primitive-input-simple "danellslabber@"
type input "danellslabber@"
type lightning-primitive-input-simple "danellslabber"
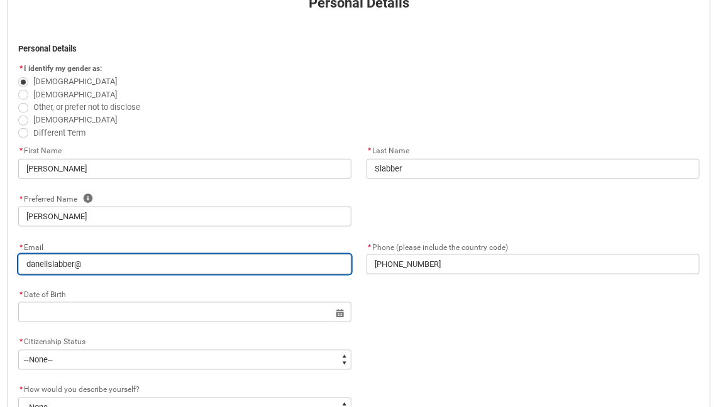
type input "danellslabber"
type lightning-primitive-input-simple "danellslabbe"
type input "danellslabbe"
type lightning-primitive-input-simple "danellslabb"
type input "danellslabb"
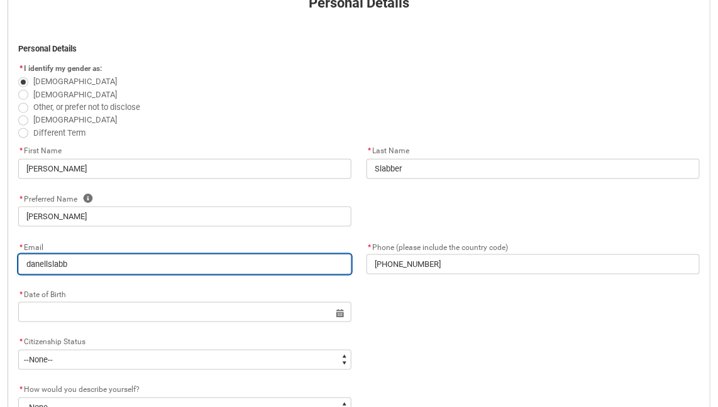
type lightning-primitive-input-simple "danellslab"
type input "danellslab"
type lightning-primitive-input-simple "danellsla"
type input "danellsla"
type lightning-primitive-input-simple "danellsl"
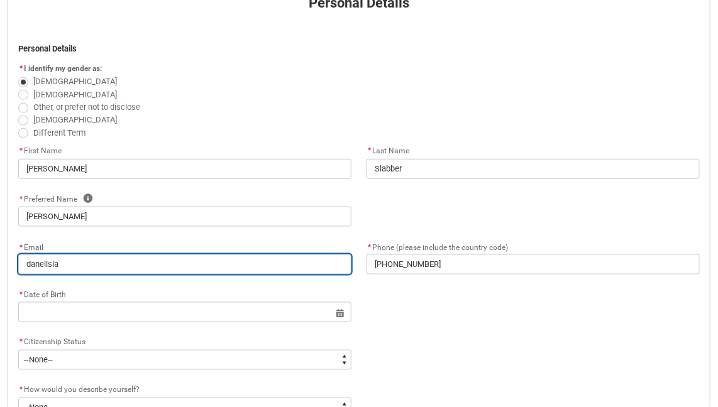
type input "danellsl"
type lightning-primitive-input-simple "danells"
type input "danells"
type lightning-primitive-input-simple "danell"
type input "danell"
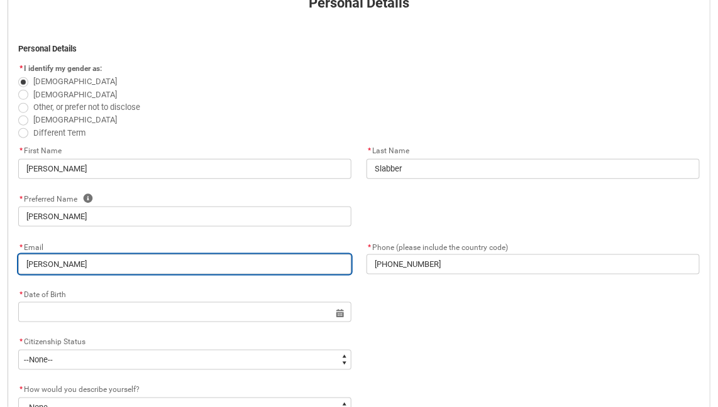
type lightning-primitive-input-simple "danel"
type input "danel"
type lightning-primitive-input-simple "dane"
type input "dane"
type lightning-primitive-input-simple "dan"
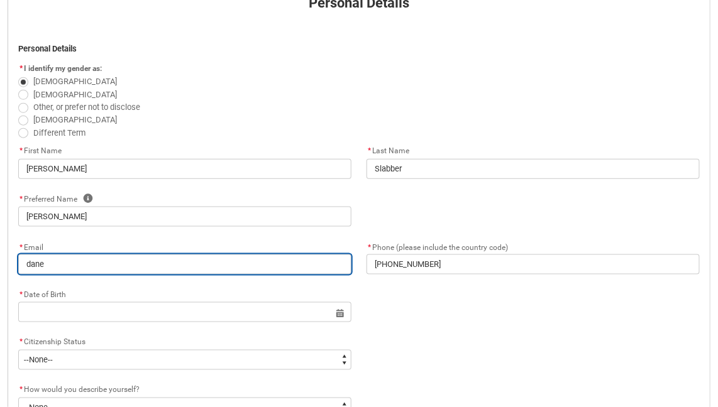
type input "dan"
type lightning-primitive-input-simple "da"
type input "da"
type lightning-primitive-input-simple "d"
type input "d"
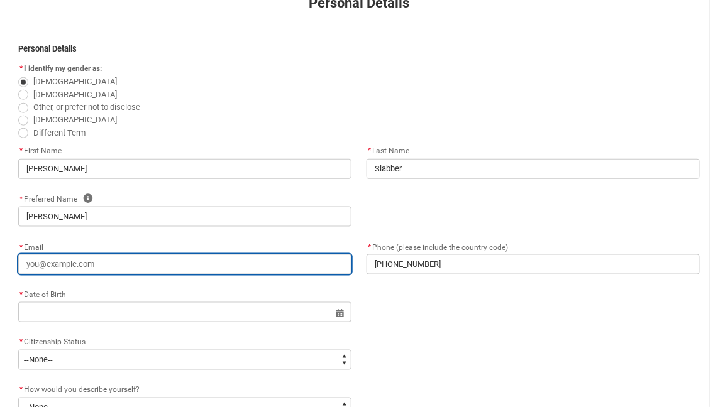
type lightning-primitive-input-simple "D"
type input "D"
type lightning-primitive-input-simple "Da"
type input "Da"
type lightning-primitive-input-simple "Dan"
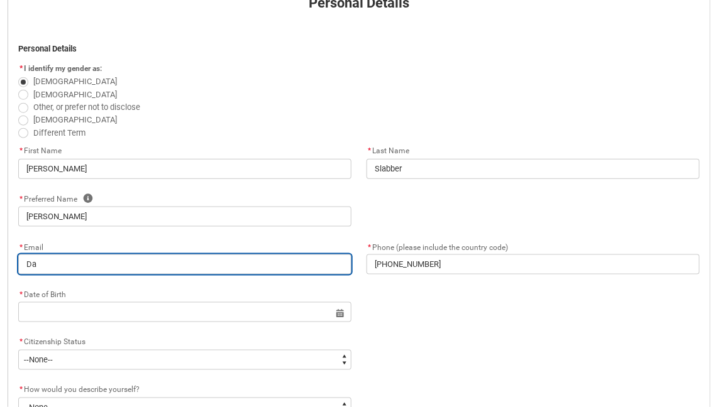
type input "Dan"
type lightning-primitive-input-simple "Dane"
type input "Dane"
type lightning-primitive-input-simple "Danel"
type input "Danel"
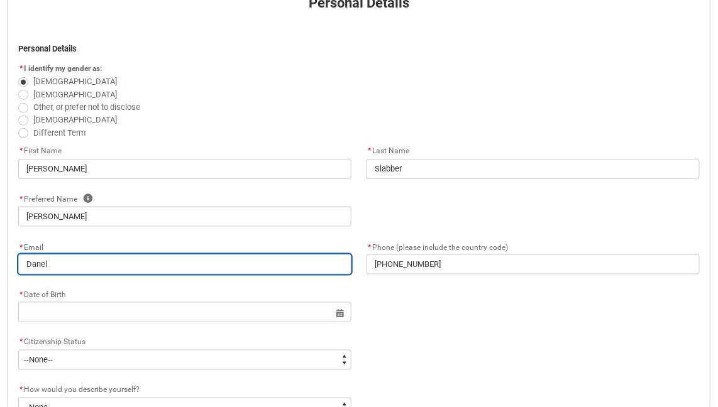
type lightning-primitive-input-simple "Danell"
type input "Danell"
type lightning-primitive-input-simple "Danells"
type input "Danells"
type lightning-primitive-input-simple "Danellsm"
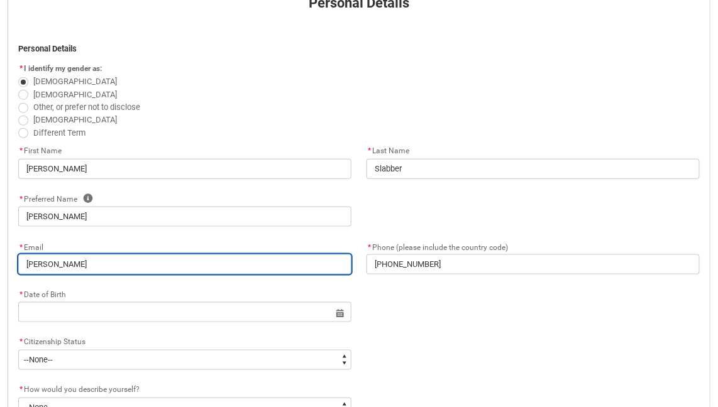
type input "Danellsm"
type lightning-primitive-input-simple "Danellsmi"
type input "Danellsmi"
type lightning-primitive-input-simple "Danellsmit"
type input "Danellsmit"
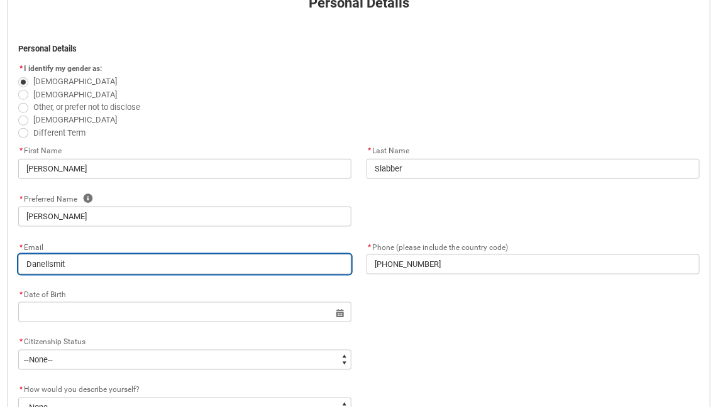
type lightning-primitive-input-simple "Danellsmit@"
type input "Danellsmit@"
type lightning-primitive-input-simple "Danellsmit@o"
type input "Danellsmit@o"
type lightning-primitive-input-simple "Danellsmit@ou"
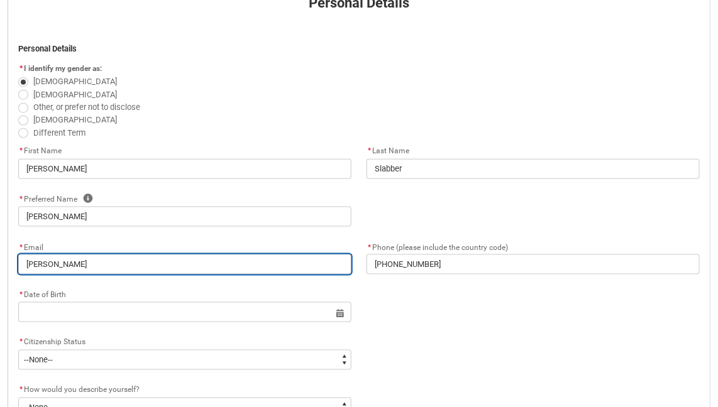
type input "Danellsmit@ou"
type lightning-primitive-input-simple "Danellsmit@out"
type input "Danellsmit@out"
type lightning-primitive-input-simple "Danellsmit@outl"
type input "Danellsmit@outl"
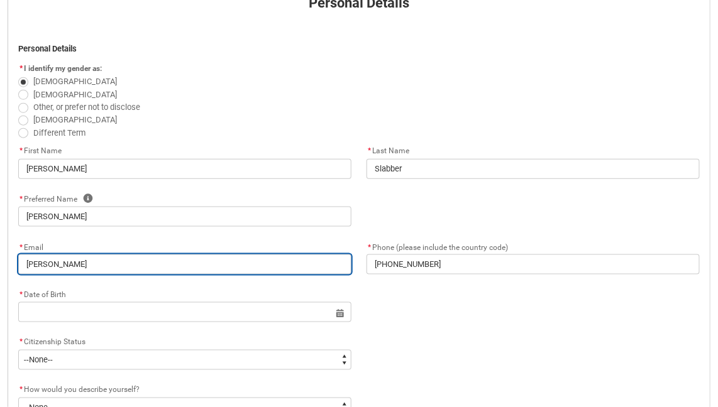
type lightning-primitive-input-simple "Danellsmit@outlo"
type input "Danellsmit@outlo"
type lightning-primitive-input-simple "Danellsmit@outloo"
type input "Danellsmit@outloo"
type lightning-primitive-input-simple "Danellsmit@outlook"
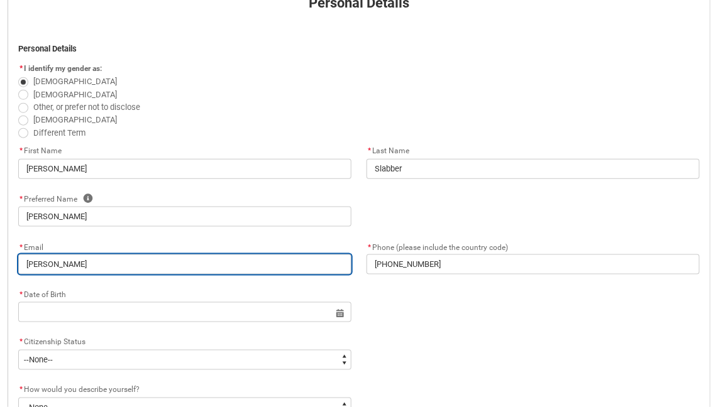
type input "Danellsmit@outlook"
type lightning-primitive-input-simple "Danellsmit@outlook."
type input "Danellsmit@outlook."
type lightning-primitive-input-simple "Danellsmit@outlook.c"
type input "Danellsmit@outlook.c"
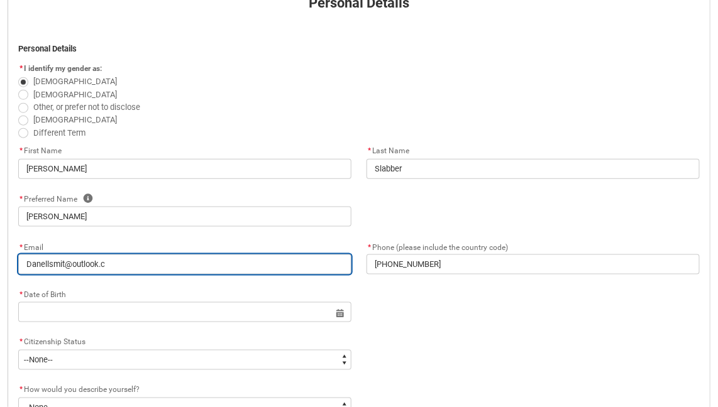
type lightning-primitive-input-simple "Danellsmit@outlook.co"
type input "Danellsmit@outlook.co"
type lightning-primitive-input-simple "Danellsmit@outlook.com"
type input "Danellsmit@outlook.com"
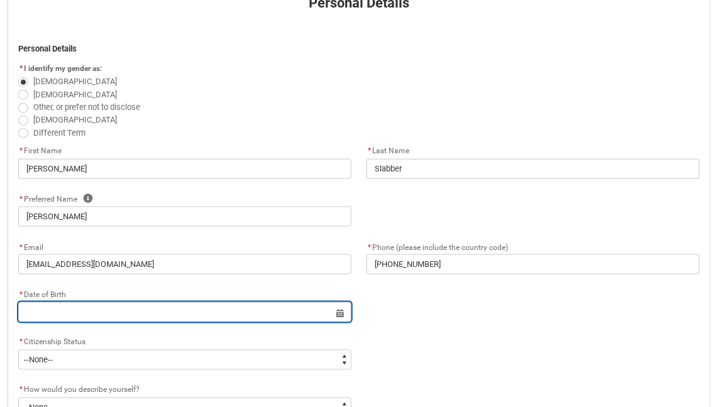
click at [218, 308] on input "REDU_Application_Form_for_Applicant flow" at bounding box center [184, 312] width 333 height 20
select select "2025"
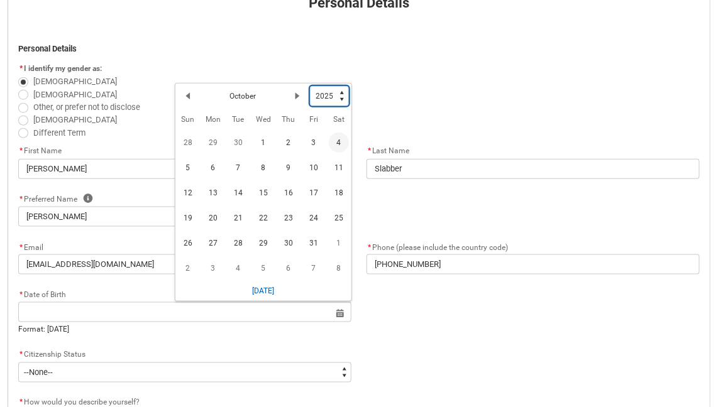
click at [324, 97] on select "1925 1926 1927 1928 1929 1930 1931 1932 1933 1934 1935 1936 1937 1938 1939 1940…" at bounding box center [329, 96] width 39 height 20
type lightning-select "1996"
click at [310, 86] on select "1925 1926 1927 1928 1929 1930 1931 1932 1933 1934 1935 1936 1937 1938 1939 1940…" at bounding box center [329, 96] width 39 height 20
select select "1996"
click at [187, 101] on lightning-primitive-icon "Date picker: October" at bounding box center [187, 98] width 9 height 9
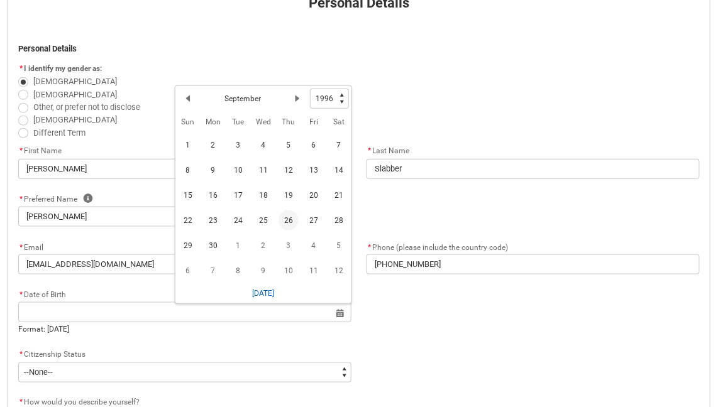
click at [288, 220] on span "26" at bounding box center [288, 220] width 20 height 20
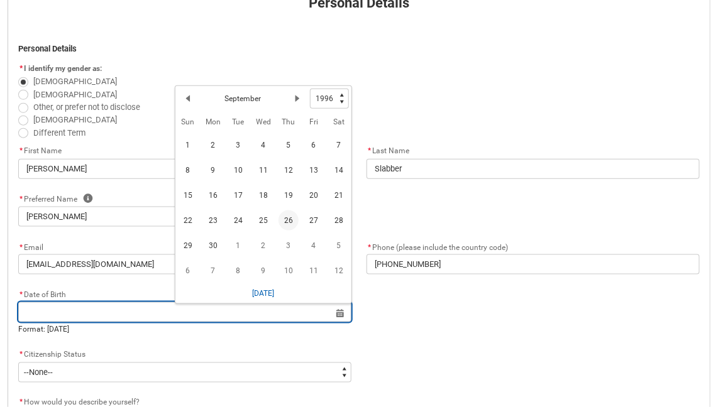
type lightning-datepicker "1996-09-26"
type lightning-input "1996-09-26"
type input "26 Sept 1996"
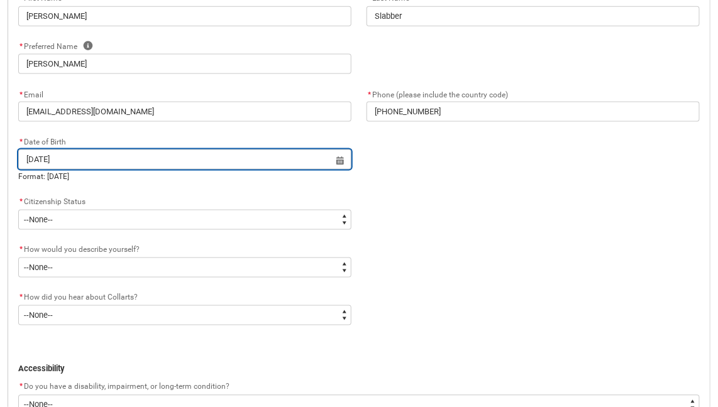
scroll to position [447, 0]
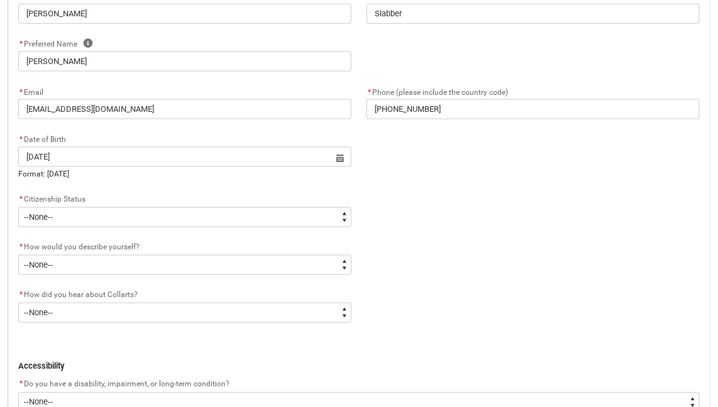
click at [311, 221] on div "* Citizenship Status * --None-- Australian Citizen Humanitarian Visa New Zealan…" at bounding box center [359, 216] width 696 height 48
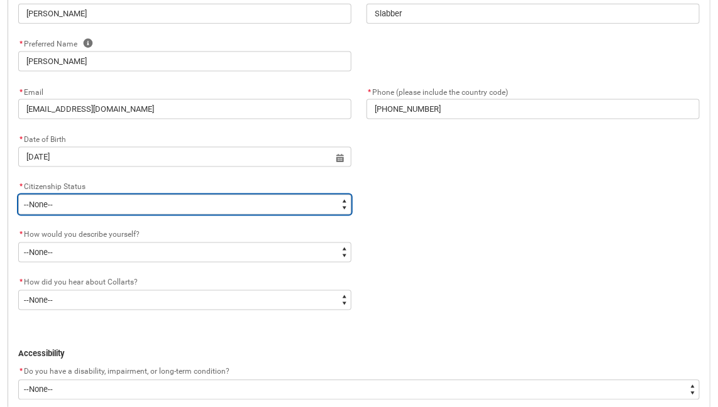
click at [250, 207] on select "--None-- Australian Citizen Humanitarian Visa New Zealand citizen Other Permane…" at bounding box center [184, 205] width 333 height 20
type lightning-select "Citizenship.3"
click at [18, 195] on select "--None-- Australian Citizen Humanitarian Visa New Zealand citizen Other Permane…" at bounding box center [184, 205] width 333 height 20
select select "Citizenship.3"
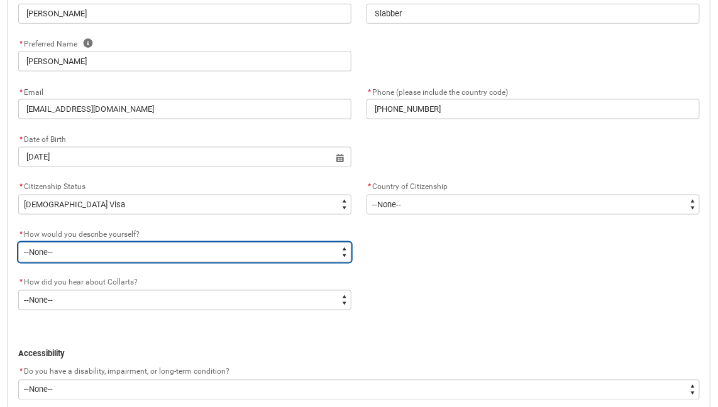
click at [193, 254] on select "--None-- I'm currently in Year 12 and planning what I'll do after school I've c…" at bounding box center [184, 253] width 333 height 20
type lightning-select "HSLC_Domestic_b"
click at [18, 243] on select "--None-- I'm currently in Year 12 and planning what I'll do after school I've c…" at bounding box center [184, 253] width 333 height 20
select select "HSLC_Domestic_b"
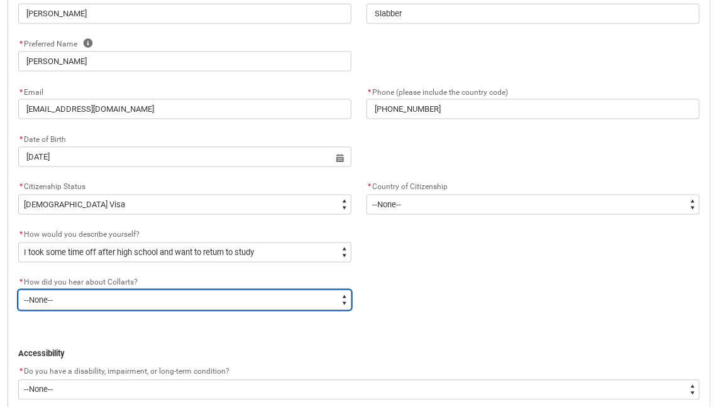
click at [276, 300] on select "--None-- Advertising - Facebook Advertising - Google Advertising - Instagram Ad…" at bounding box center [184, 300] width 333 height 20
type lightning-select "Heard_About_Collarts_Picklist.Advertising - Google"
click at [18, 290] on select "--None-- Advertising - Facebook Advertising - Google Advertising - Instagram Ad…" at bounding box center [184, 300] width 333 height 20
select select "Heard_About_Collarts_Picklist.Advertising - Google"
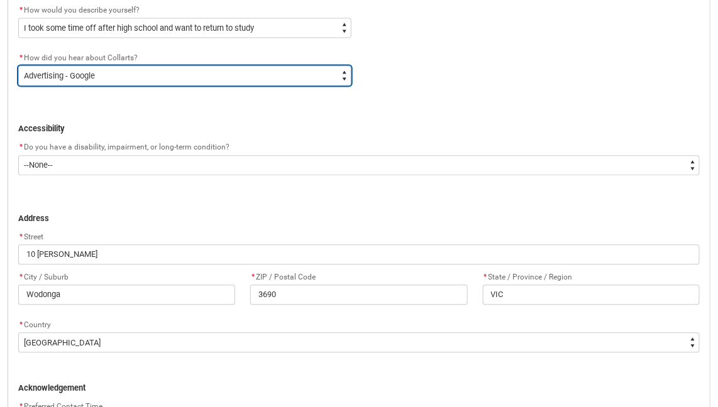
scroll to position [675, 0]
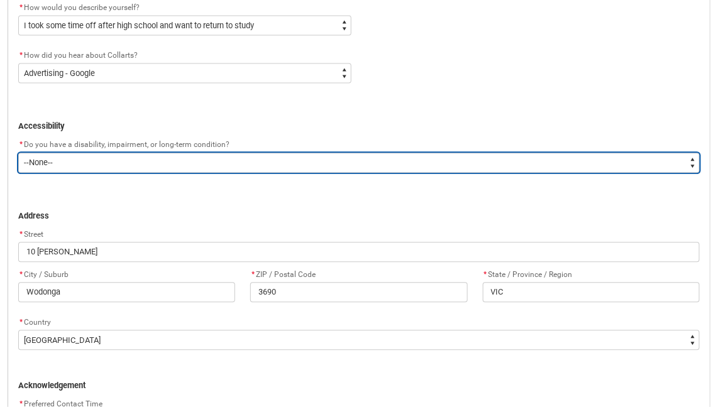
click at [303, 161] on select "--None-- Yes No" at bounding box center [358, 163] width 681 height 20
type lightning-select "No_TextChoice"
click at [18, 153] on select "--None-- Yes No" at bounding box center [358, 163] width 681 height 20
select select "No_TextChoice"
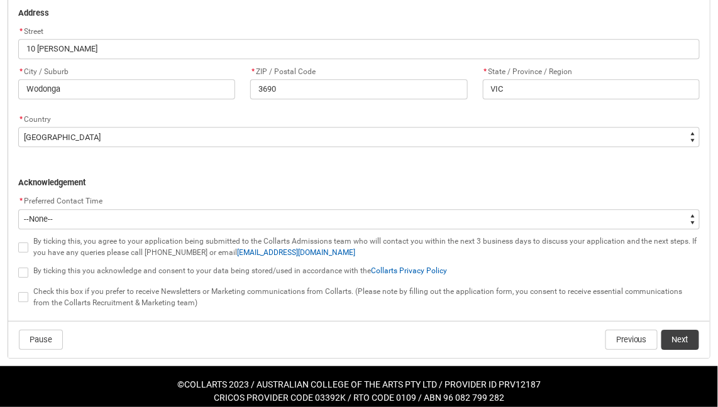
scroll to position [875, 0]
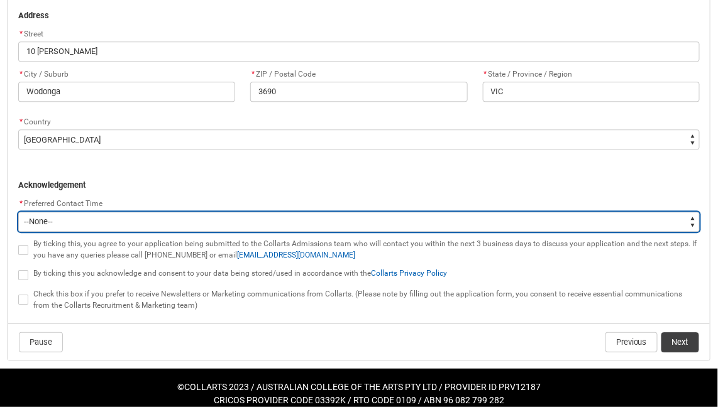
click at [146, 220] on select "--None-- Morning (9:00AM-12:00PM) Afternoon (12:00PM-5:00PM)" at bounding box center [358, 222] width 681 height 20
type lightning-select "P_Contact_Time_Afternoon"
click at [18, 212] on select "--None-- Morning (9:00AM-12:00PM) Afternoon (12:00PM-5:00PM)" at bounding box center [358, 222] width 681 height 20
select select "P_Contact_Time_Afternoon"
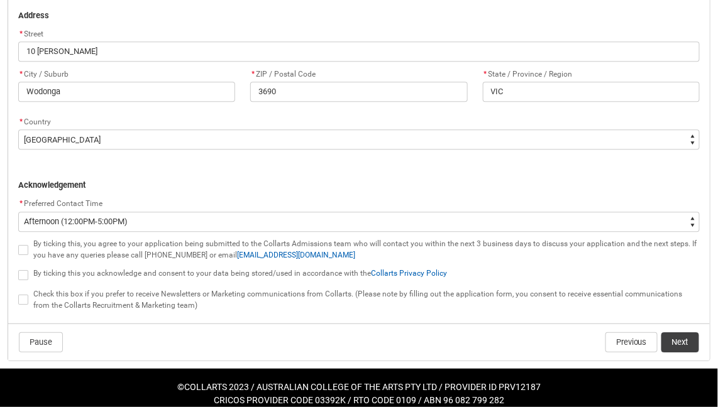
click at [20, 249] on span "REDU_Application_Form_for_Applicant flow" at bounding box center [23, 250] width 10 height 10
click at [18, 243] on input "REDU_Application_Form_for_Applicant flow" at bounding box center [18, 243] width 1 height 1
type lightning-input "true"
checkbox input "true"
click at [24, 269] on span "REDU_Application_Form_for_Applicant flow" at bounding box center [25, 274] width 15 height 13
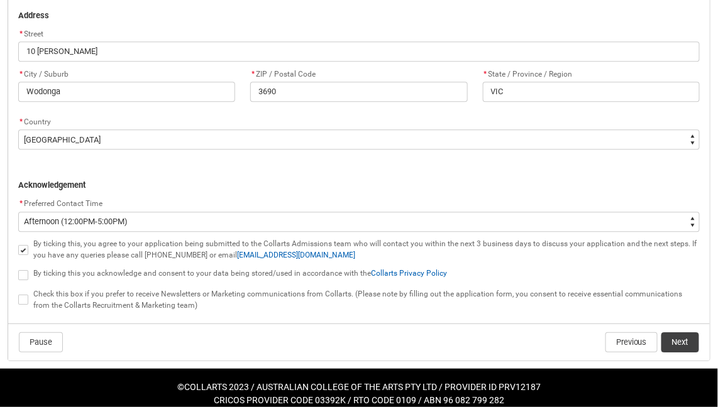
click at [24, 277] on span "REDU_Application_Form_for_Applicant flow" at bounding box center [23, 275] width 10 height 10
click at [18, 268] on input "REDU_Application_Form_for_Applicant flow" at bounding box center [18, 268] width 1 height 1
type lightning-input "true"
checkbox input "true"
click at [24, 305] on span "REDU_Application_Form_for_Applicant flow" at bounding box center [25, 299] width 15 height 13
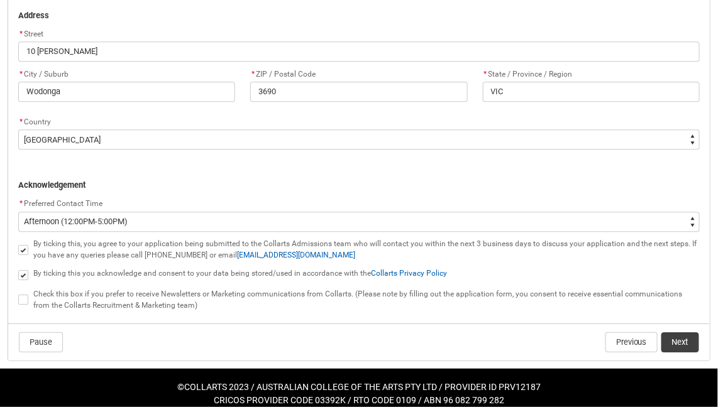
click at [24, 301] on span "REDU_Application_Form_for_Applicant flow" at bounding box center [23, 300] width 10 height 10
click at [18, 293] on input "REDU_Application_Form_for_Applicant flow" at bounding box center [18, 293] width 1 height 1
type lightning-input "true"
checkbox input "true"
click at [680, 338] on button "Next" at bounding box center [680, 342] width 38 height 20
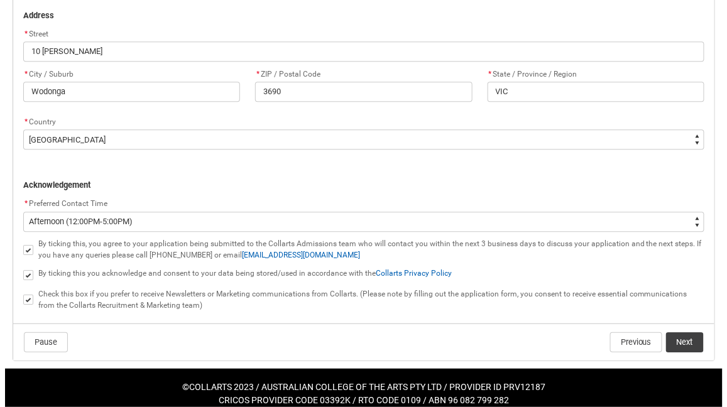
scroll to position [0, 0]
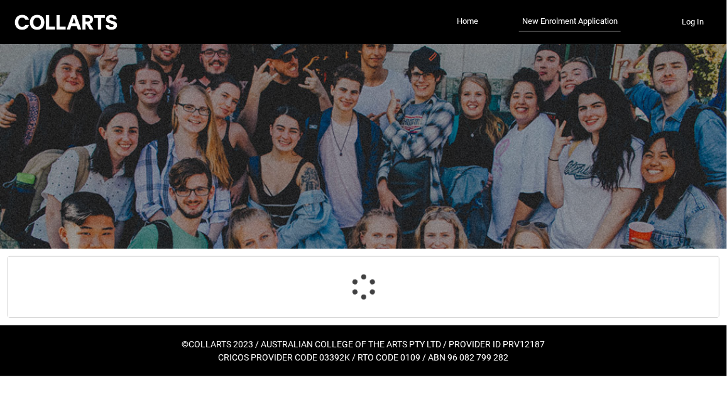
select select "Citizenship.3"
select select "HSLC_Domestic_b"
select select "Heard_About_Collarts_Picklist.Advertising - Google"
select select "No_TextChoice"
select select "Country_Choice.1101"
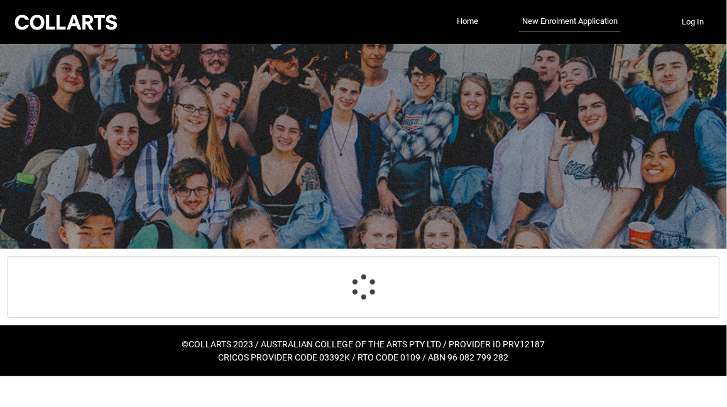
select select "P_Contact_Time_Afternoon"
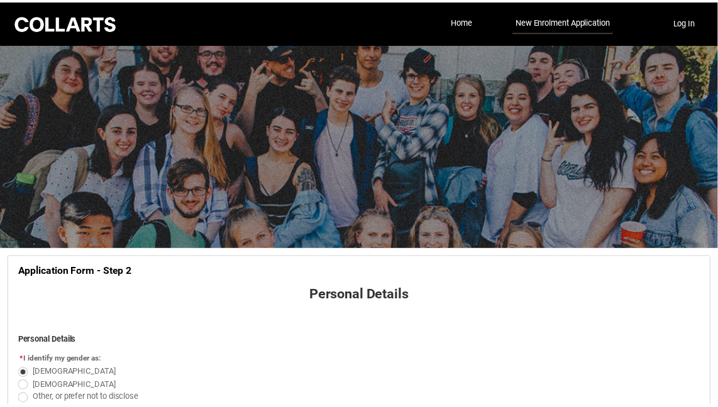
scroll to position [449, 0]
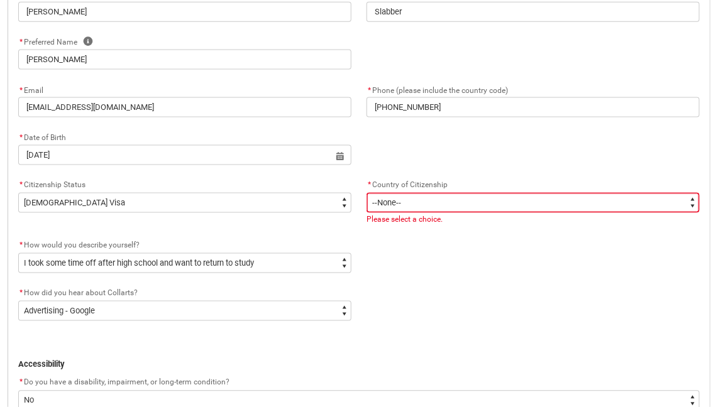
click at [622, 200] on select "--None-- Afghanistan Åland Islands Albania Algeria American Samoa Andorra Angol…" at bounding box center [532, 203] width 333 height 20
type lightning-select "Citizenship_Country.South Africa"
click at [366, 193] on select "--None-- Afghanistan Åland Islands Albania Algeria American Samoa Andorra Angol…" at bounding box center [532, 203] width 333 height 20
select select "Citizenship_Country.South Africa"
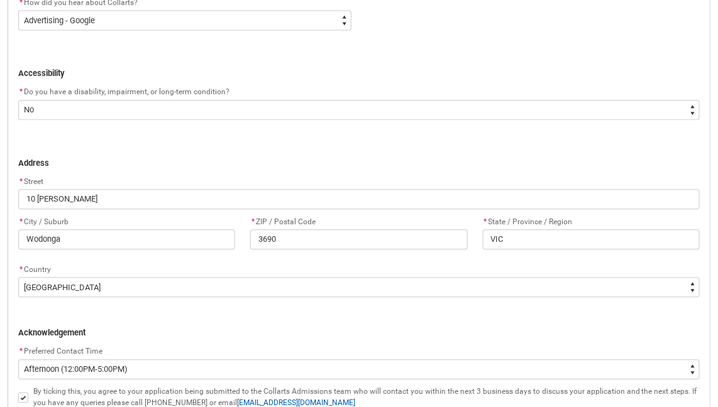
scroll to position [898, 0]
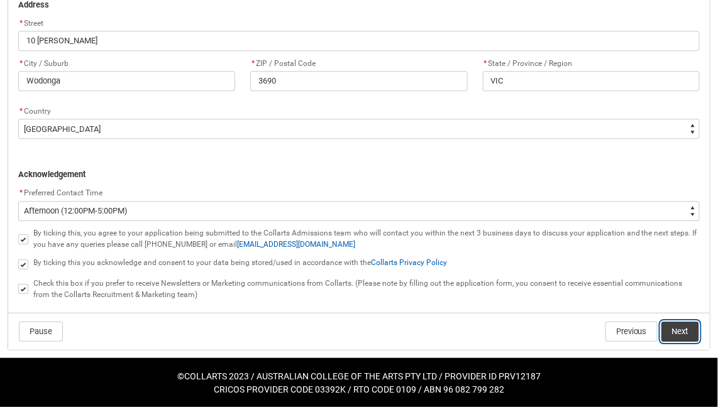
click at [680, 332] on button "Next" at bounding box center [680, 332] width 38 height 20
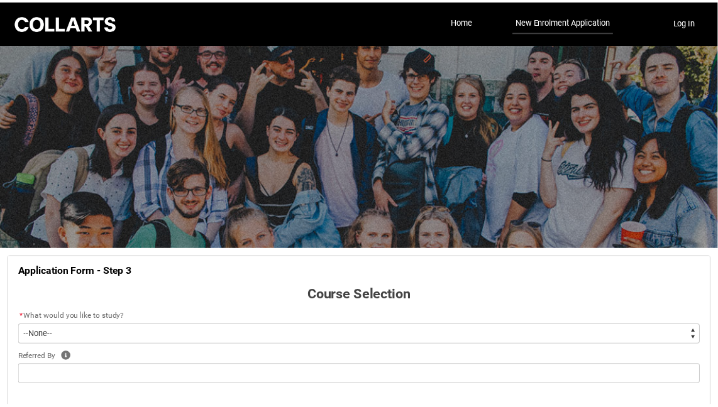
scroll to position [131, 0]
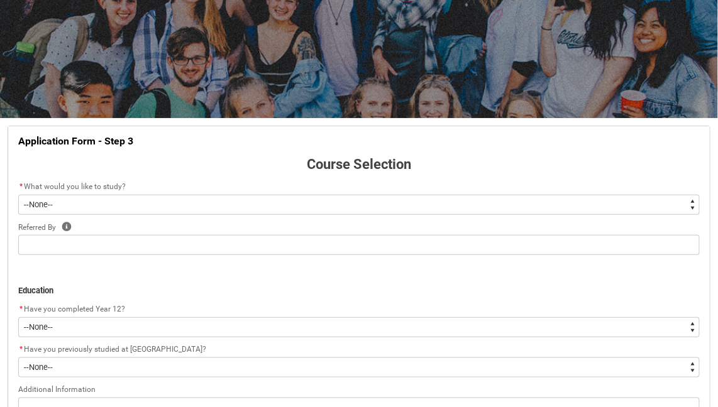
click at [572, 200] on select "--None-- Diploma Bachelor Post Graduate" at bounding box center [358, 205] width 681 height 20
type lightning-select "WhichDegree_Diploma"
click at [18, 195] on select "--None-- Diploma Bachelor Post Graduate" at bounding box center [358, 205] width 681 height 20
select select "WhichDegree_Diploma"
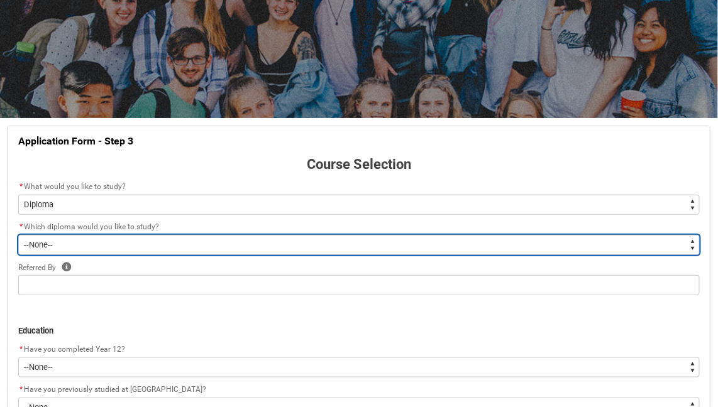
click at [158, 248] on select "--None-- Diploma of 2D Animation Diploma of Applied Business (Entertainment Man…" at bounding box center [358, 245] width 681 height 20
type lightning-select "ProgramChoice_Diploma.001I7000002TOHcIAO"
click at [18, 235] on select "--None-- Diploma of 2D Animation Diploma of Applied Business (Entertainment Man…" at bounding box center [358, 245] width 681 height 20
select select "ProgramChoice_Diploma.001I7000002TOHcIAO"
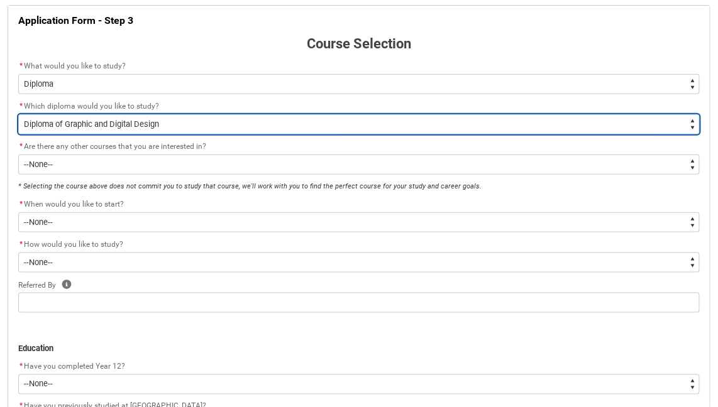
scroll to position [254, 0]
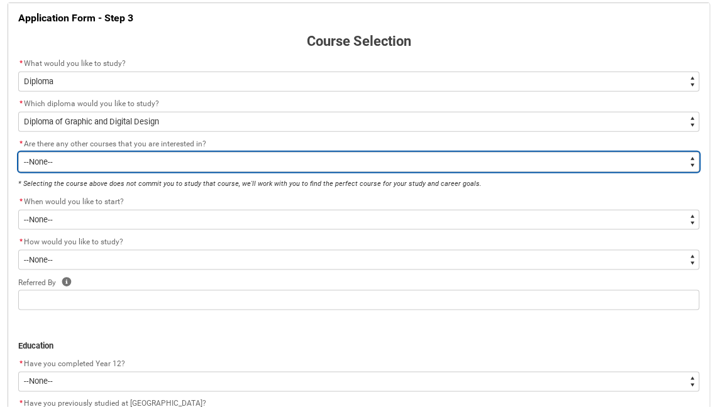
click at [200, 164] on select "--None-- Yes No" at bounding box center [358, 162] width 681 height 20
type lightning-select "Yes_TextChoice"
click at [18, 152] on select "--None-- Yes No" at bounding box center [358, 162] width 681 height 20
select select "Yes_TextChoice"
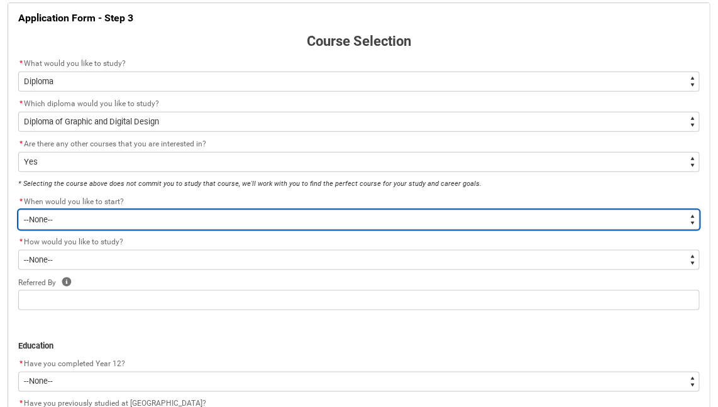
click at [190, 221] on select "--None-- Trimester 1 2026, starting [DATE]" at bounding box center [358, 220] width 681 height 20
type lightning-select "Starting_Term.a0pI70000004aTdIAI"
click at [18, 210] on select "--None-- Trimester 1 2026, starting [DATE]" at bounding box center [358, 220] width 681 height 20
select select "Starting_Term.a0pI70000004aTdIAI"
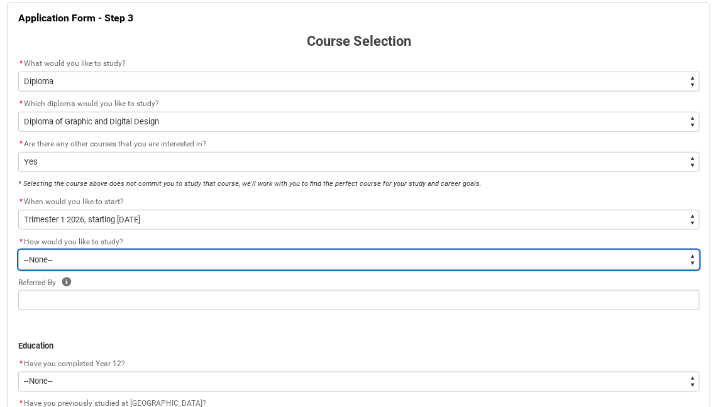
click at [179, 264] on select "--None-- On-campus Online" at bounding box center [358, 260] width 681 height 20
type lightning-select "WhichStudyMethod_Online"
click at [18, 250] on select "--None-- On-campus Online" at bounding box center [358, 260] width 681 height 20
select select "WhichStudyMethod_Online"
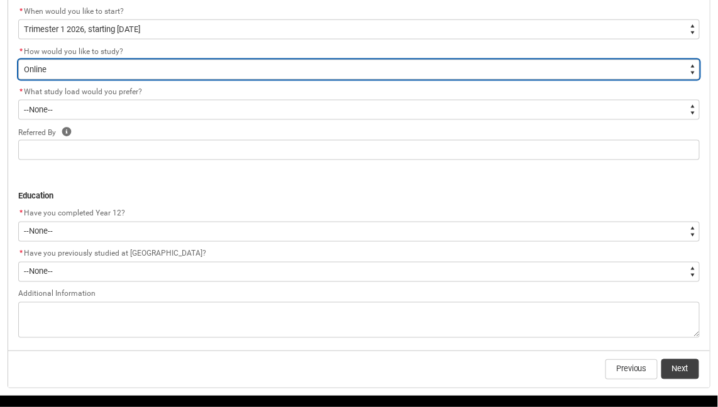
scroll to position [438, 0]
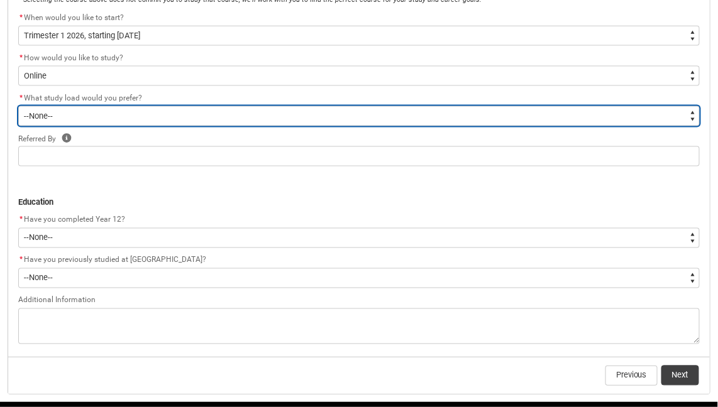
click at [179, 119] on select "--None-- Full-time Part-time" at bounding box center [358, 116] width 681 height 20
type lightning-select "WhichStudyLoad_PartTime"
click at [18, 106] on select "--None-- Full-time Part-time" at bounding box center [358, 116] width 681 height 20
select select "WhichStudyLoad_PartTime"
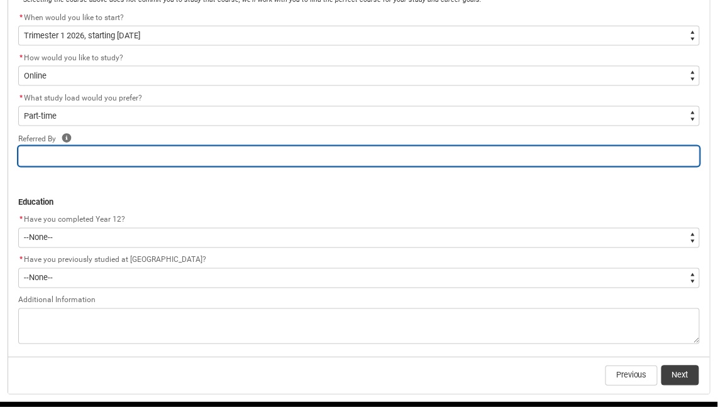
click at [126, 160] on input "REDU_Application_Form_for_Applicant flow" at bounding box center [358, 156] width 681 height 20
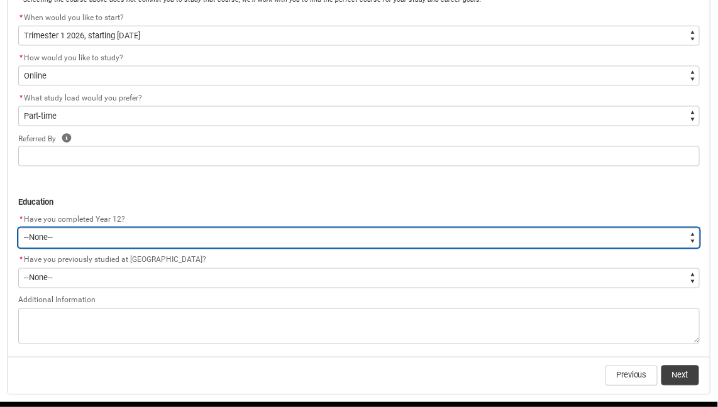
click at [179, 238] on select "--None-- Yes No Other" at bounding box center [358, 238] width 681 height 20
type lightning-select "Year_12_Completition.Other"
click at [18, 228] on select "--None-- Yes No Other" at bounding box center [358, 238] width 681 height 20
select select "Year_12_Completition.Other"
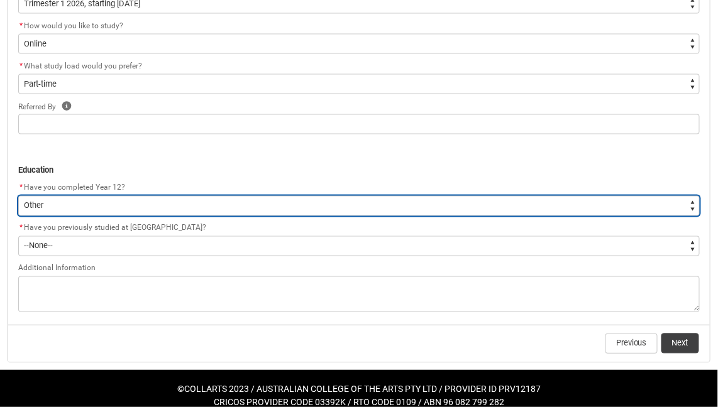
scroll to position [481, 0]
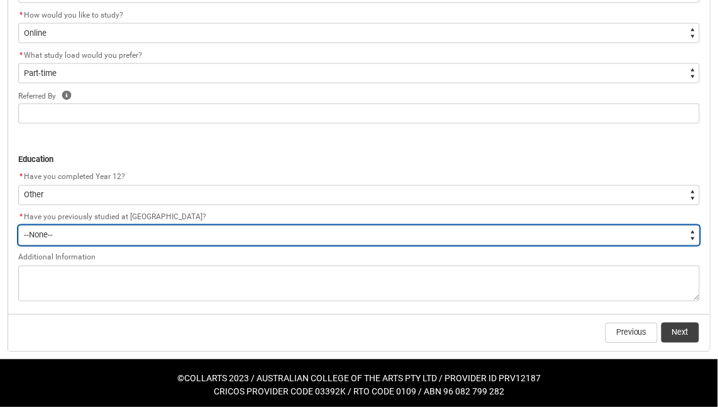
click at [195, 235] on select "--None-- Yes No" at bounding box center [358, 236] width 681 height 20
type lightning-select "[URL][DOMAIN_NAME]"
click at [18, 226] on select "--None-- Yes No" at bounding box center [358, 236] width 681 height 20
select select "[URL][DOMAIN_NAME]"
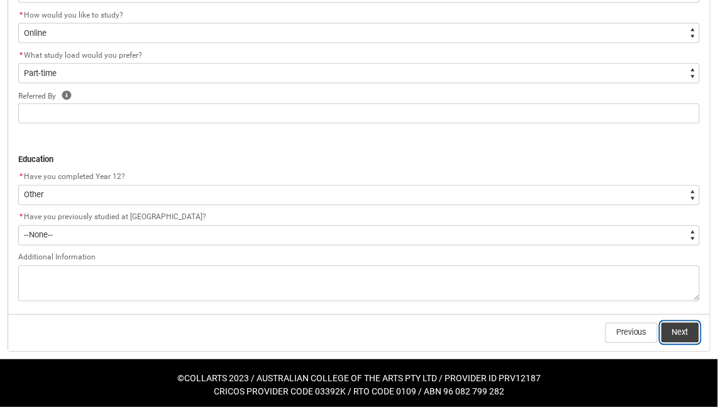
click at [685, 330] on button "Next" at bounding box center [680, 333] width 38 height 20
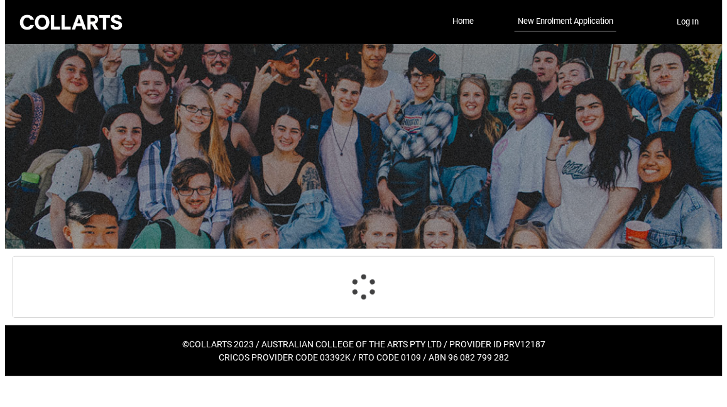
scroll to position [0, 0]
